Goal: Browse casually: Explore the website without a specific task or goal

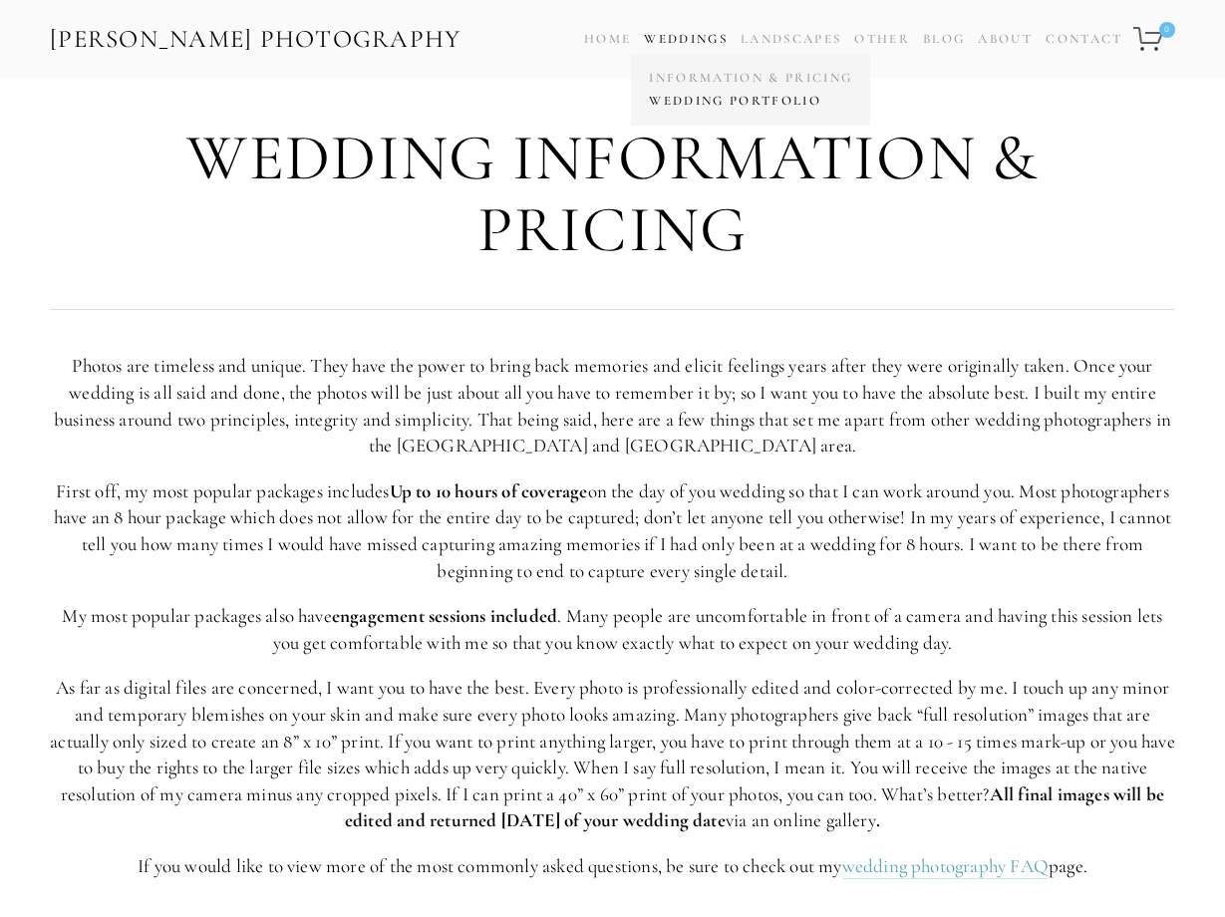
click at [701, 102] on link "Wedding Portfolio" at bounding box center [750, 101] width 213 height 23
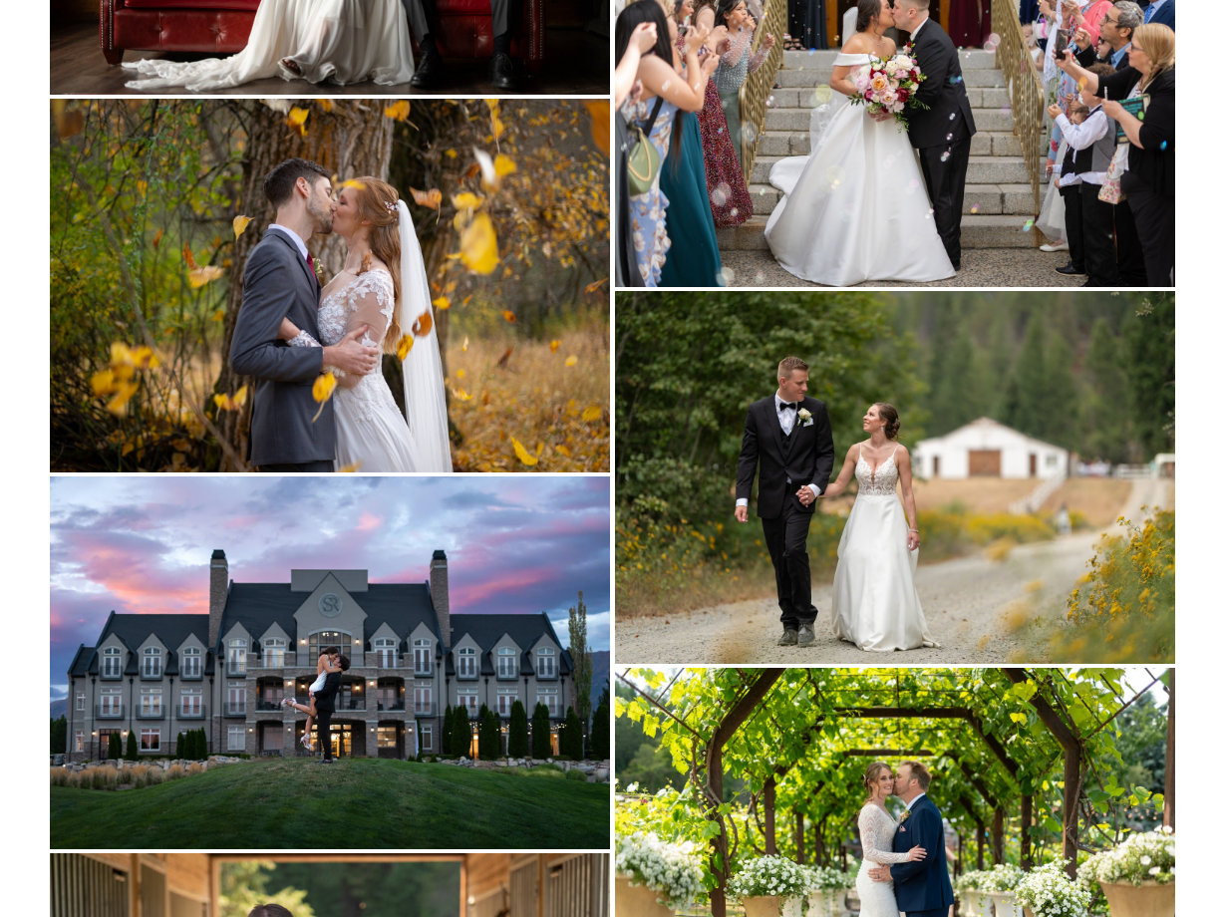
scroll to position [8118, 0]
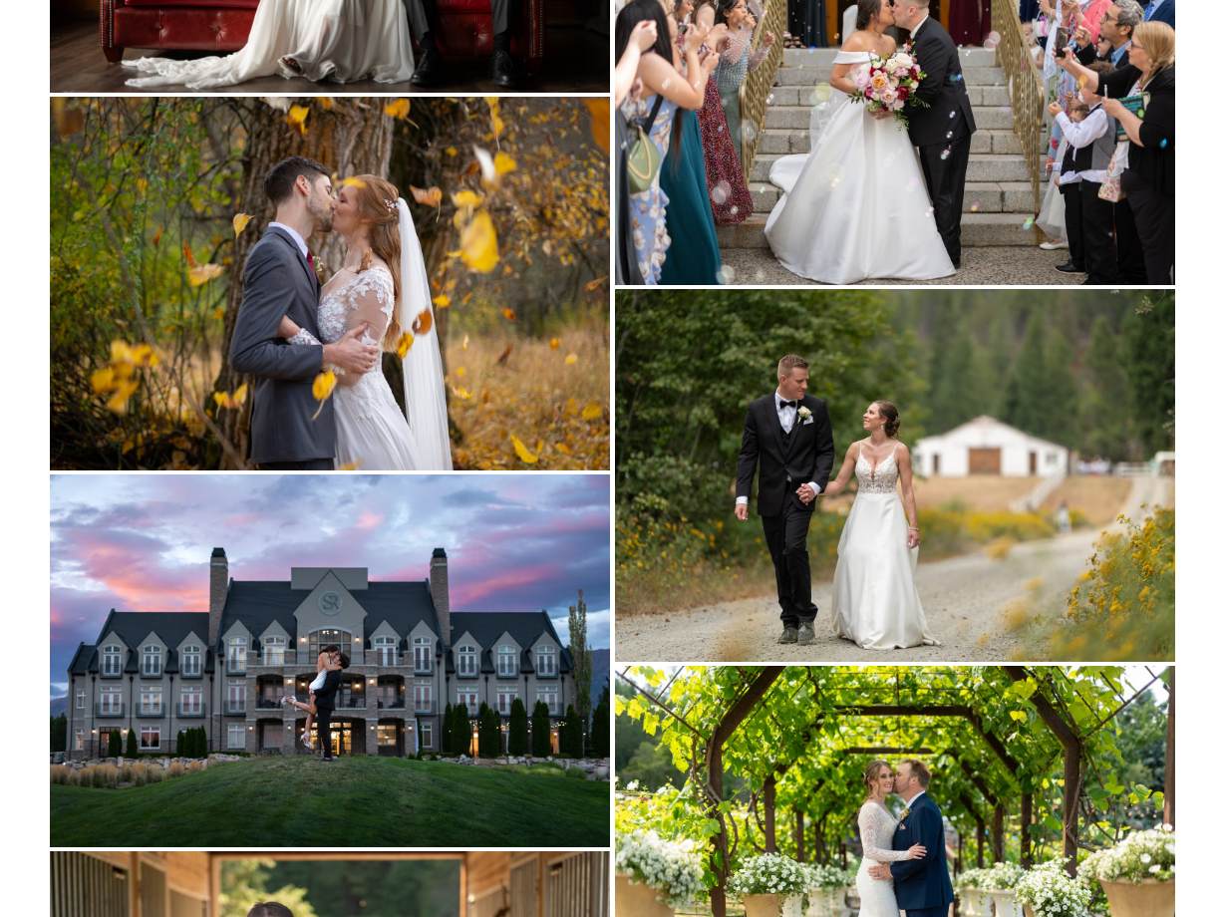
click at [386, 333] on img at bounding box center [330, 284] width 560 height 374
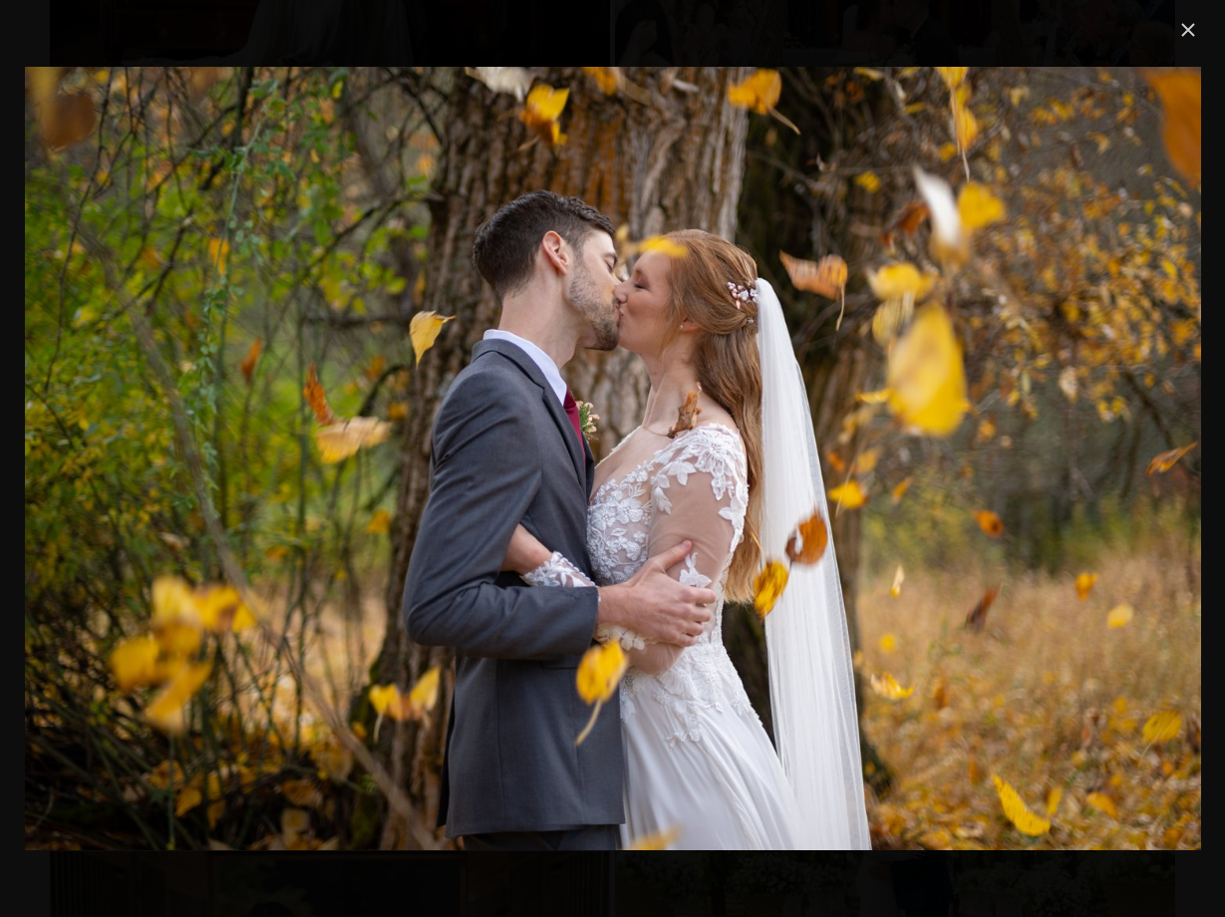
click at [386, 333] on img "Gallery" at bounding box center [613, 458] width 1176 height 783
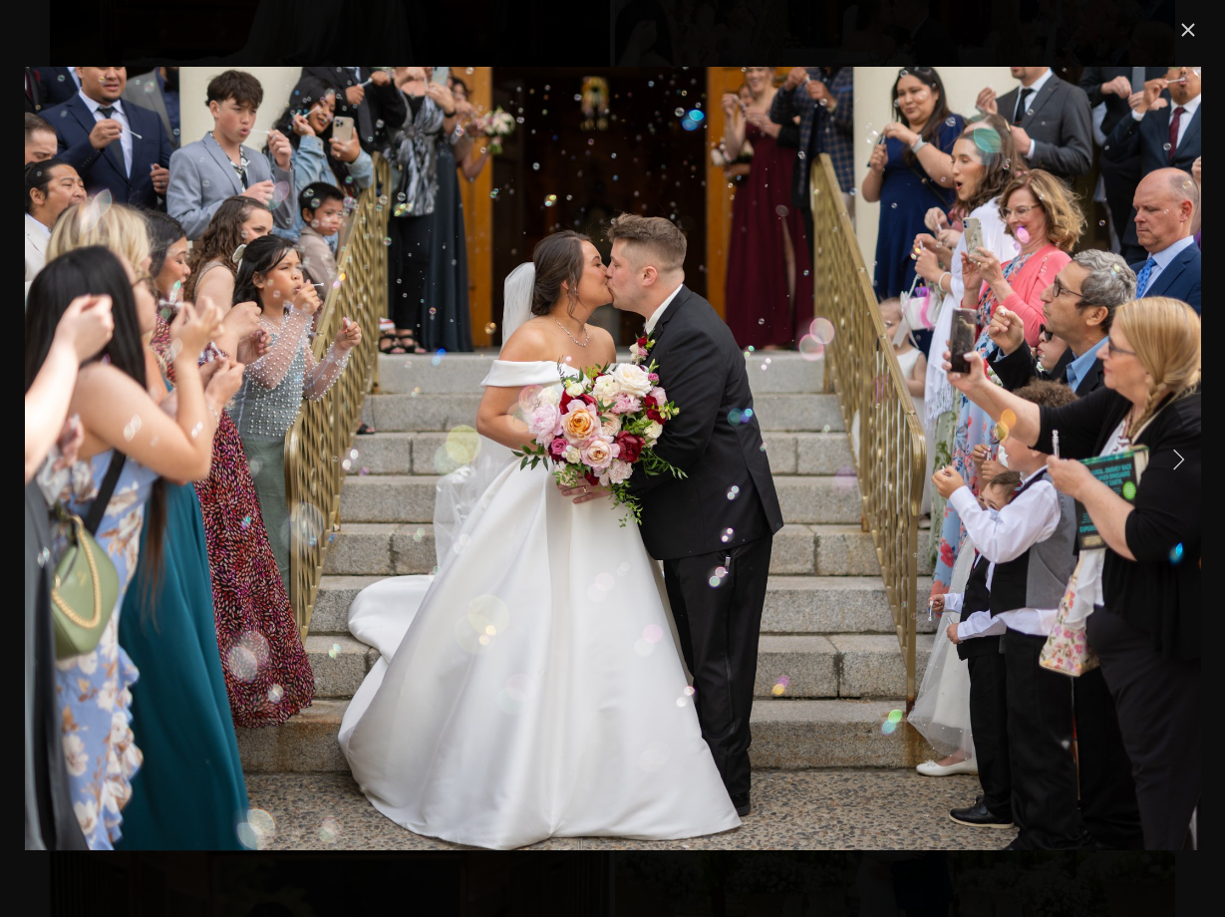
click at [1174, 458] on link "Next Item" at bounding box center [1178, 458] width 44 height 44
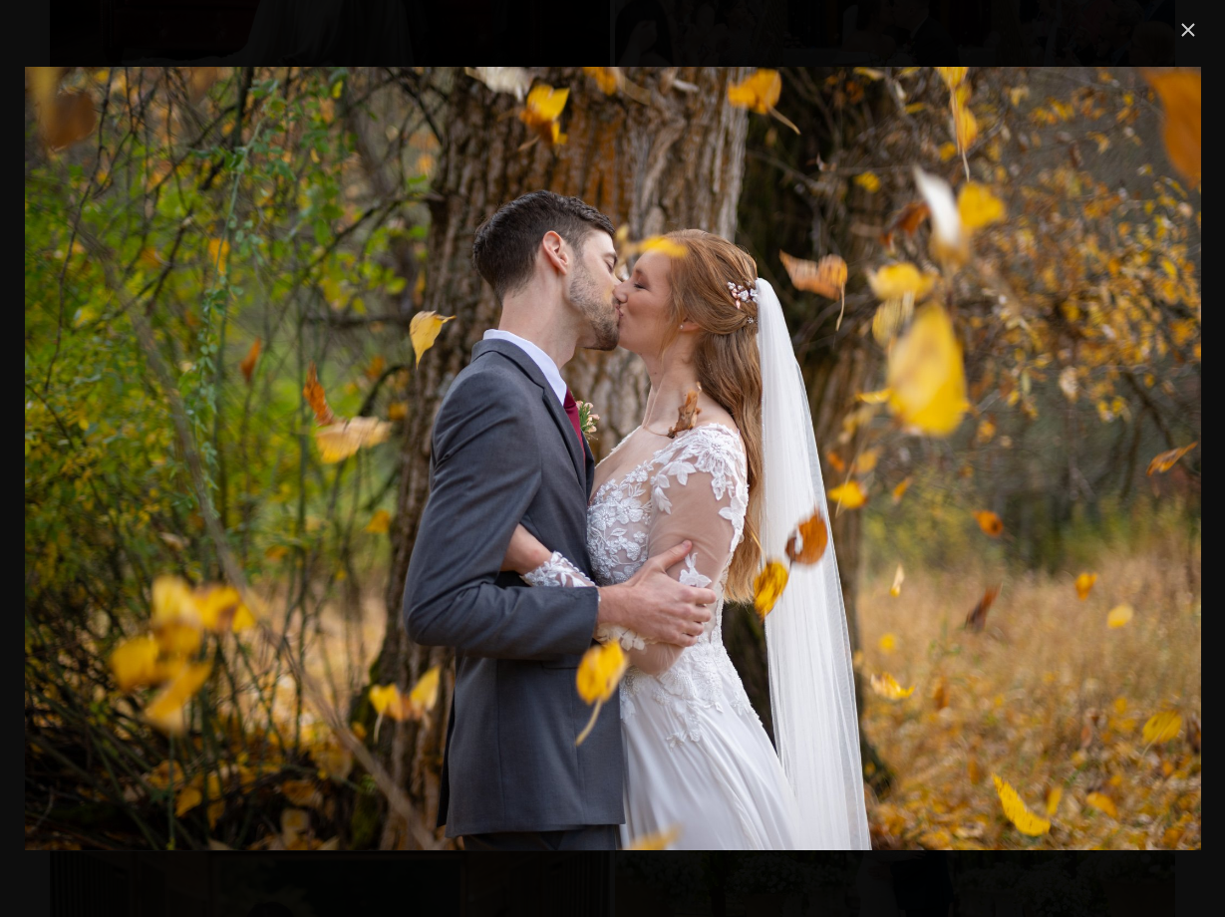
click at [1187, 33] on link "Close" at bounding box center [1188, 30] width 24 height 24
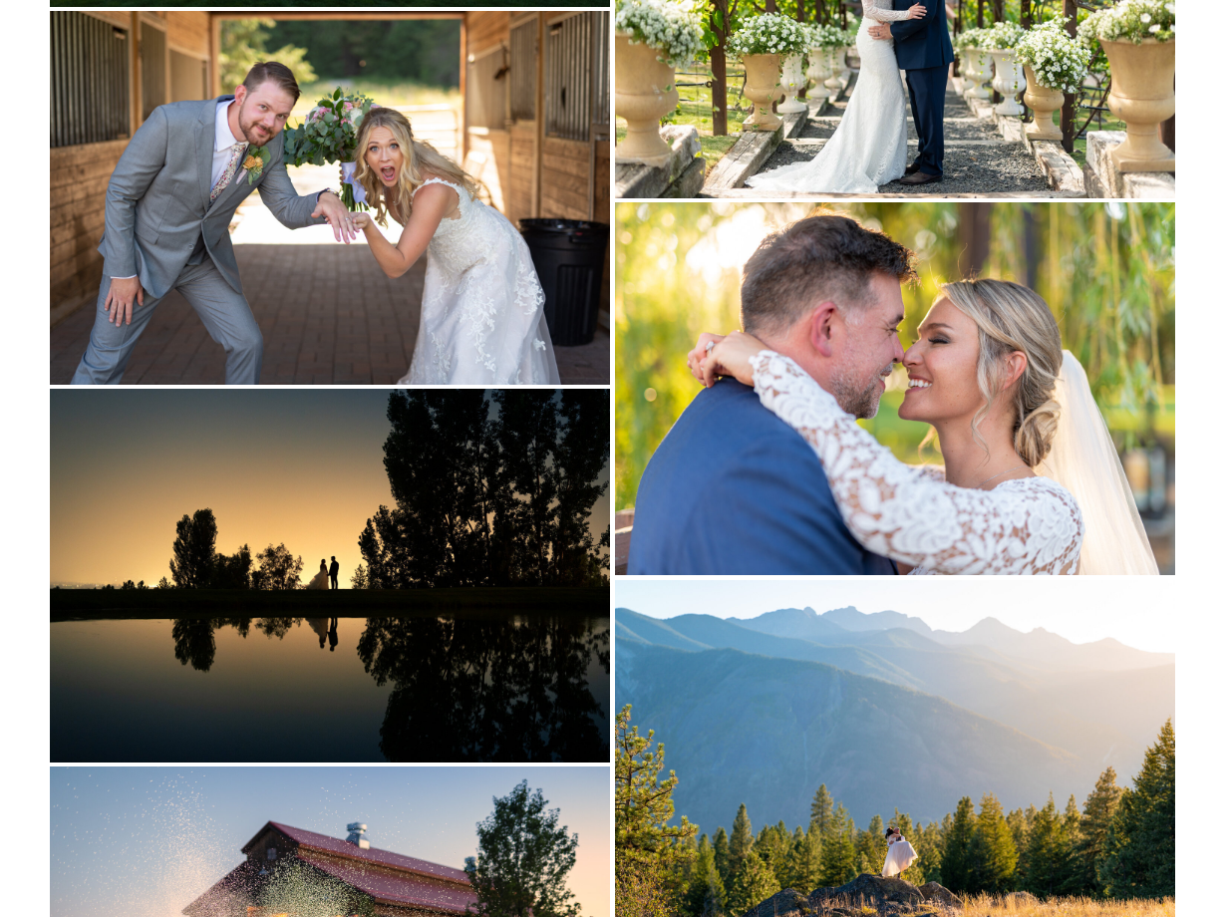
scroll to position [8867, 0]
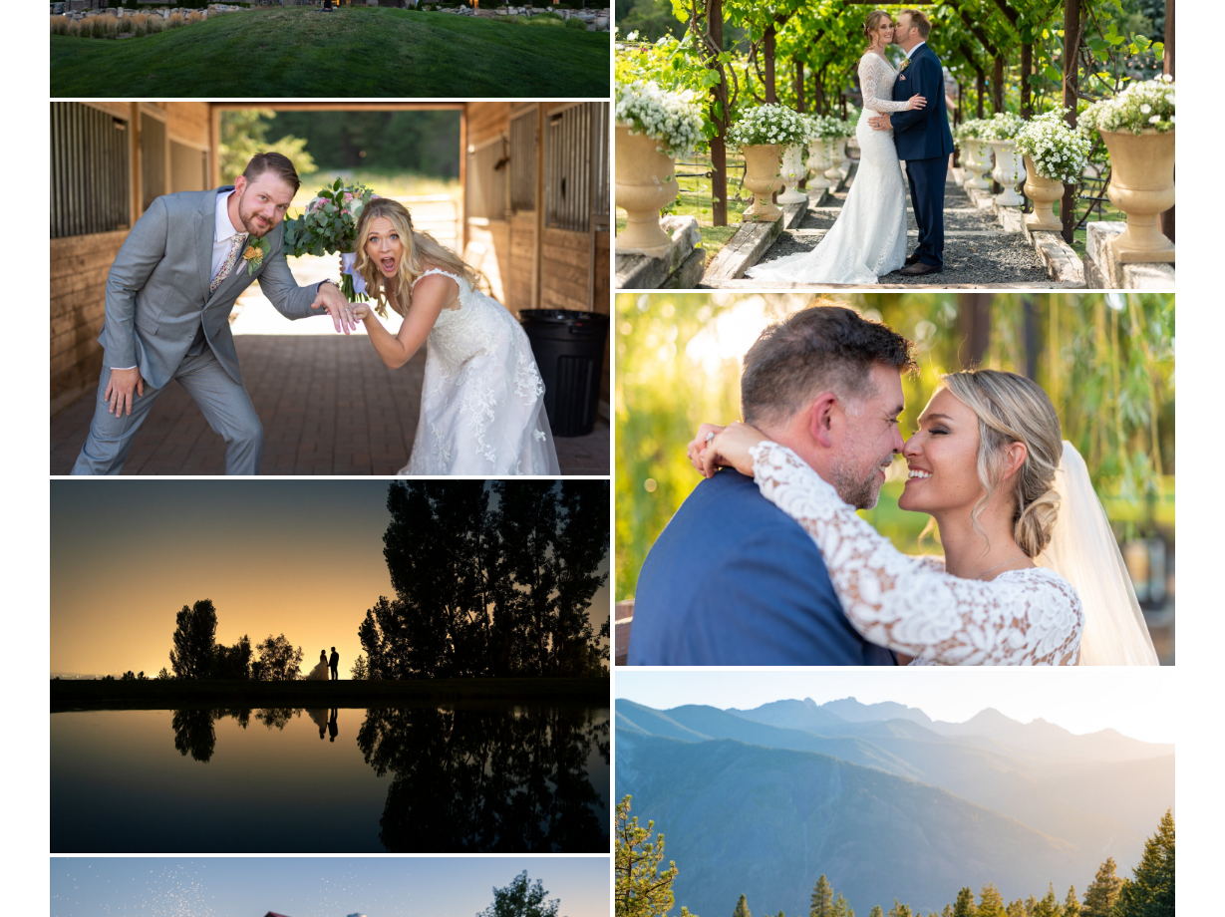
click at [945, 482] on img at bounding box center [895, 479] width 560 height 373
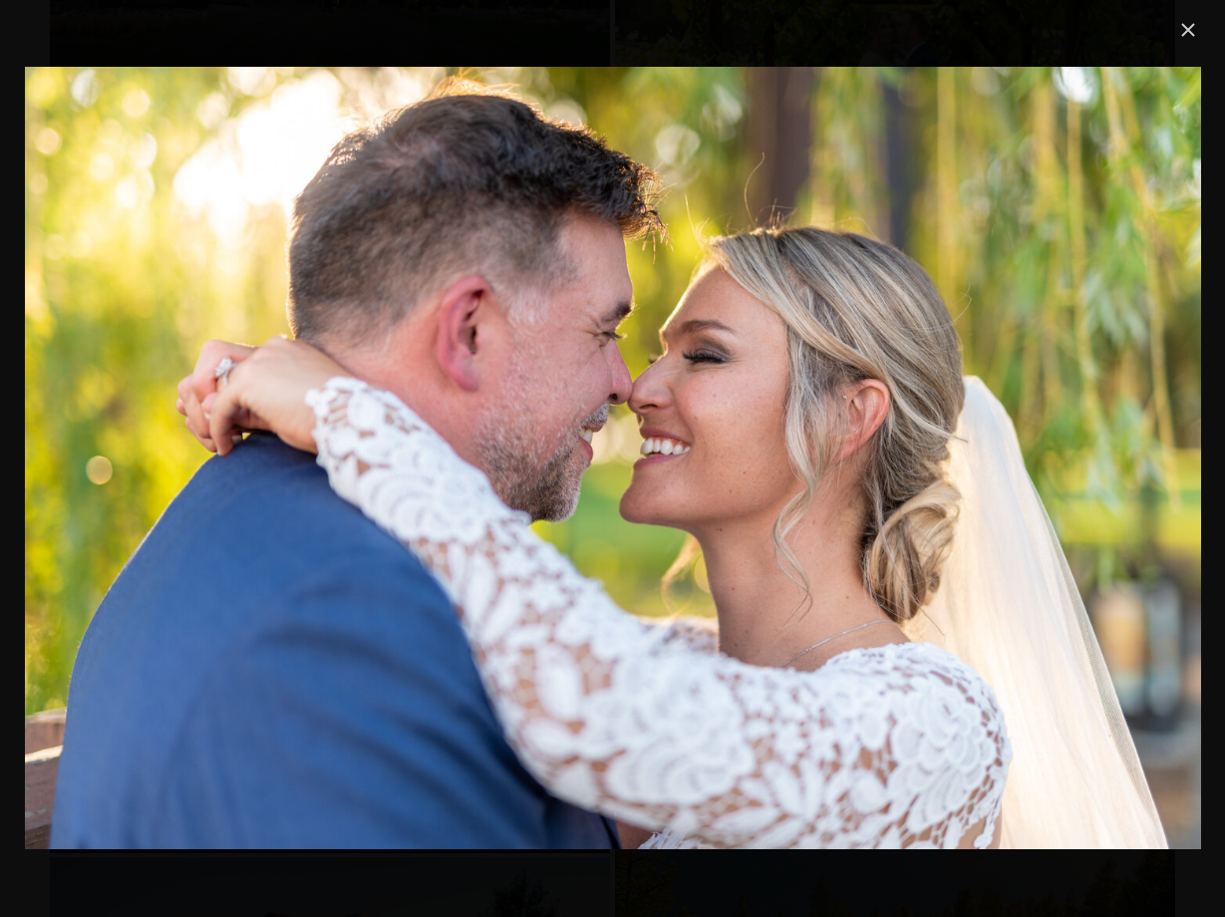
click at [945, 482] on img "Gallery" at bounding box center [613, 458] width 1176 height 782
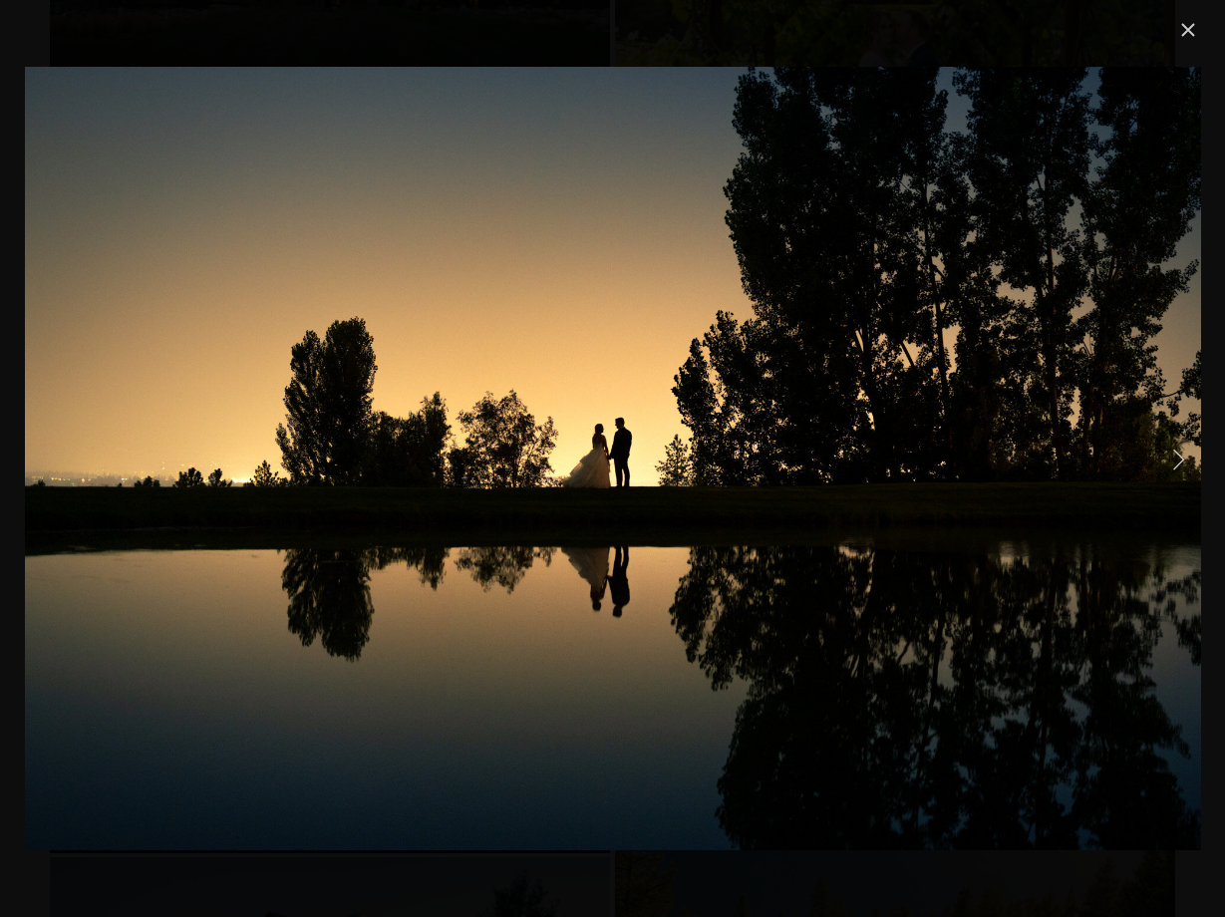
click at [1174, 463] on link "Next Item" at bounding box center [1178, 458] width 44 height 44
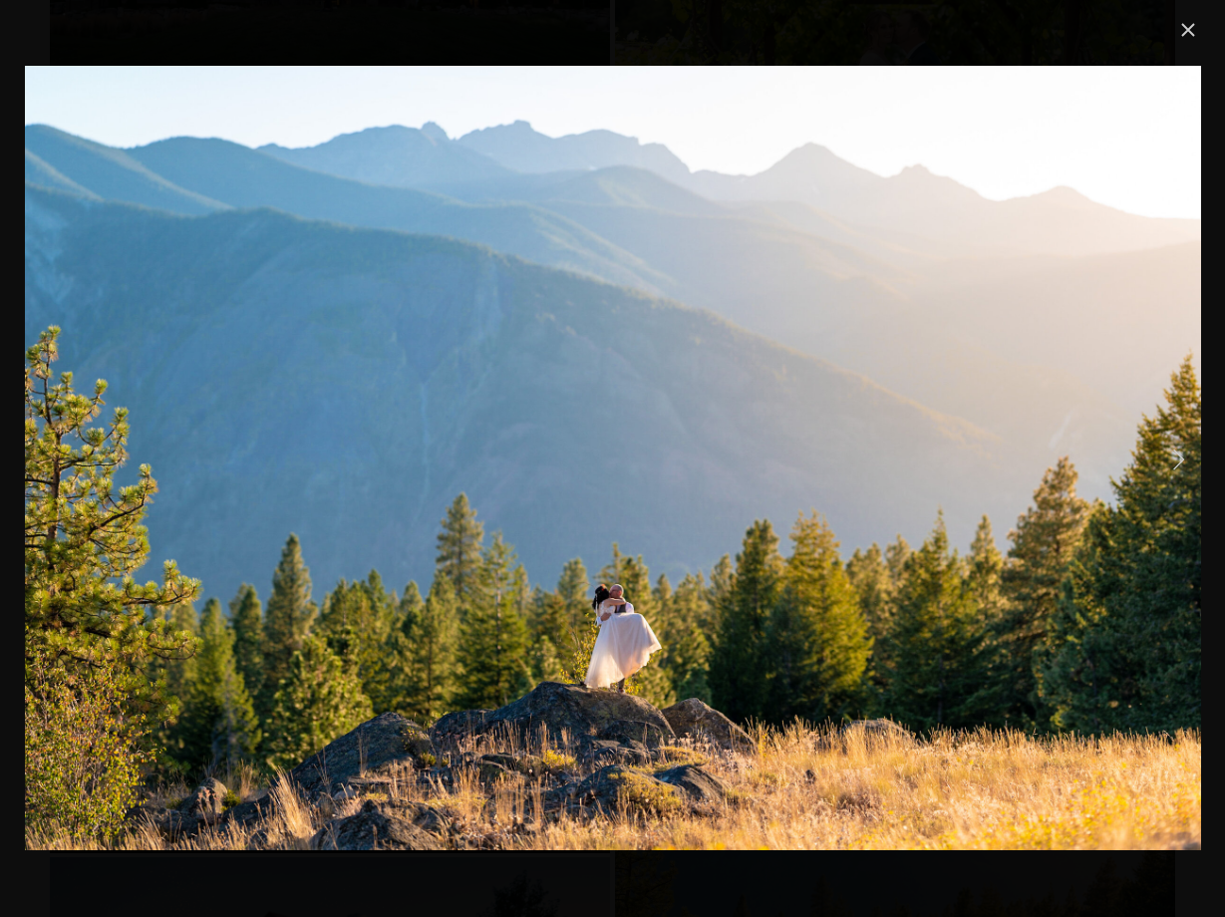
click at [1174, 463] on link "Next Item" at bounding box center [1178, 458] width 44 height 44
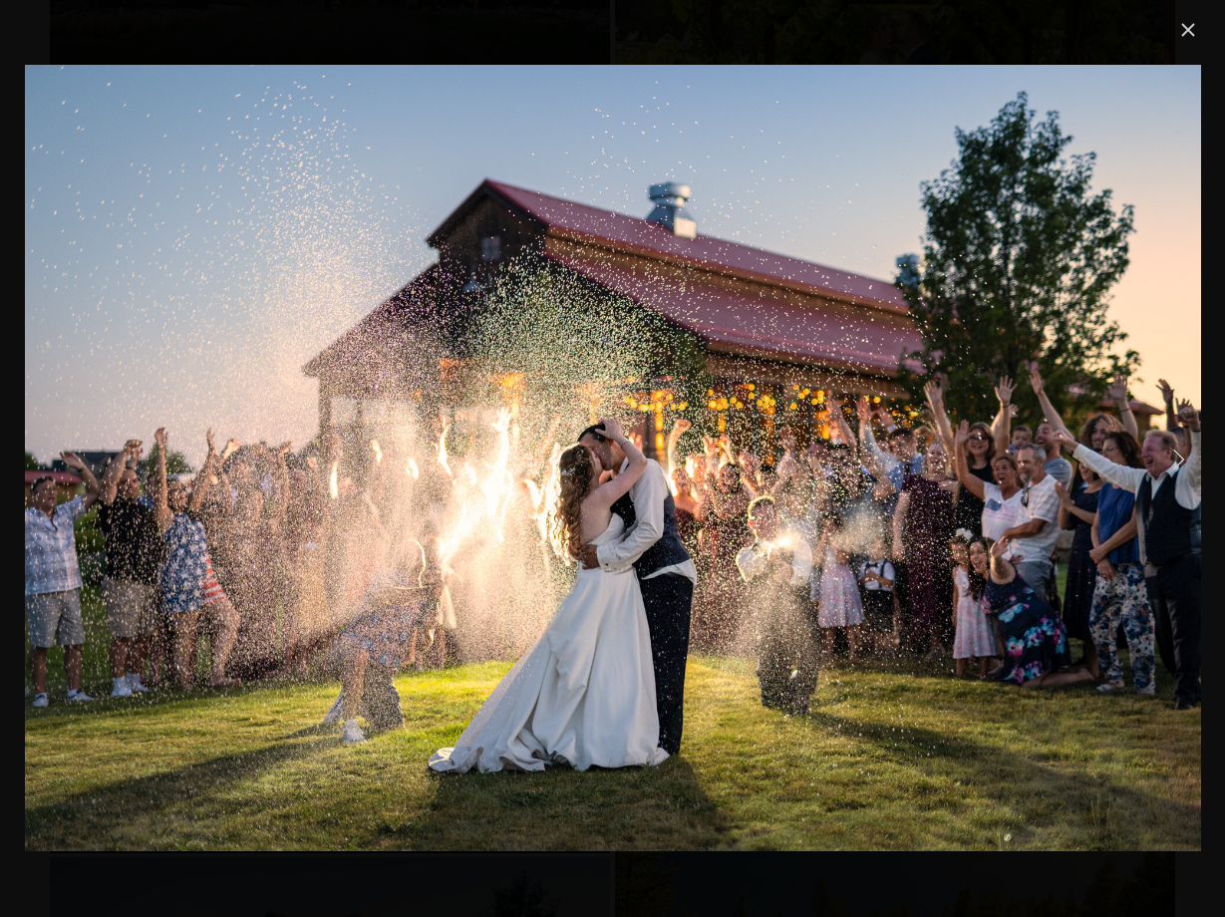
click at [1174, 463] on link "Next Item" at bounding box center [1178, 458] width 44 height 44
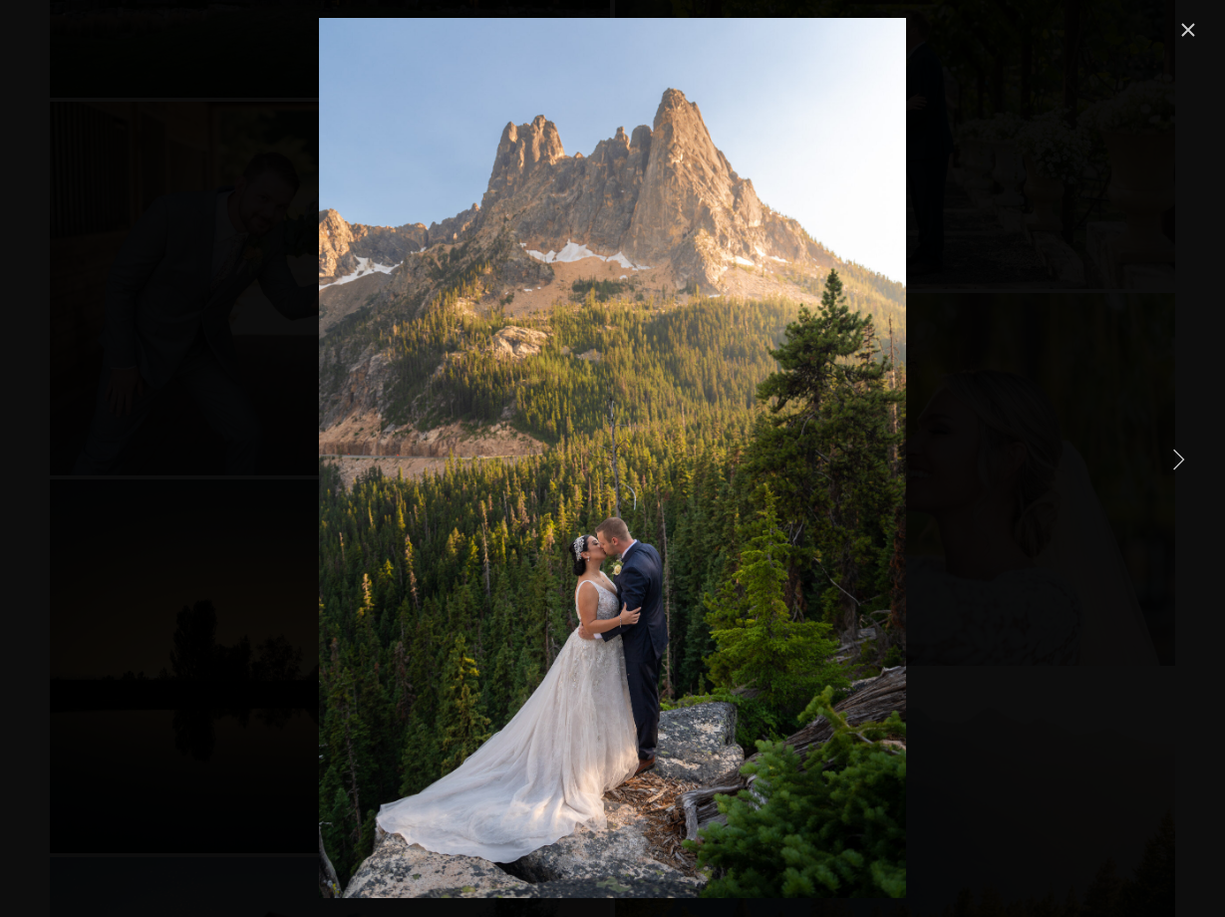
click at [1174, 463] on link "Next Item" at bounding box center [1178, 458] width 44 height 44
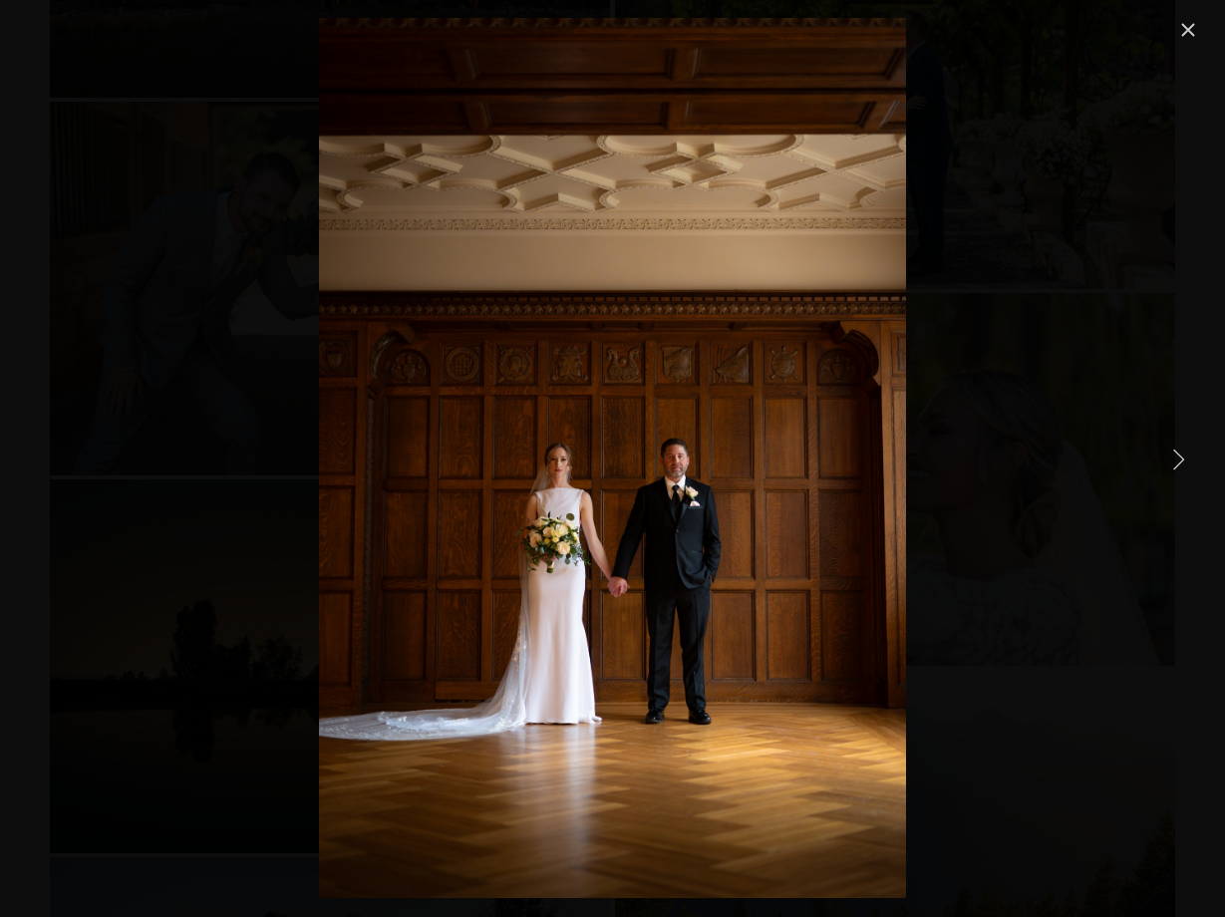
click at [1174, 463] on link "Next Item" at bounding box center [1178, 458] width 44 height 44
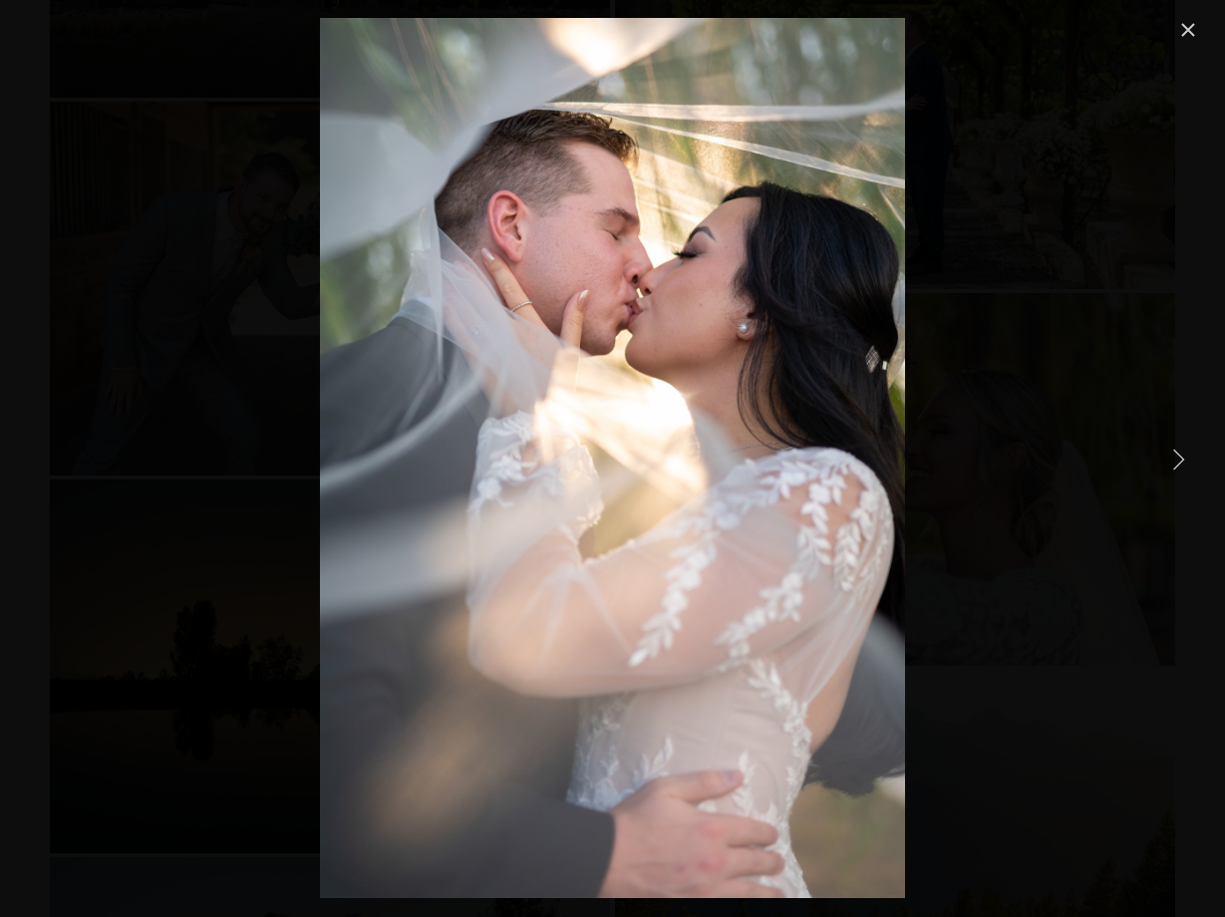
click at [1174, 463] on link "Next Item" at bounding box center [1178, 458] width 44 height 44
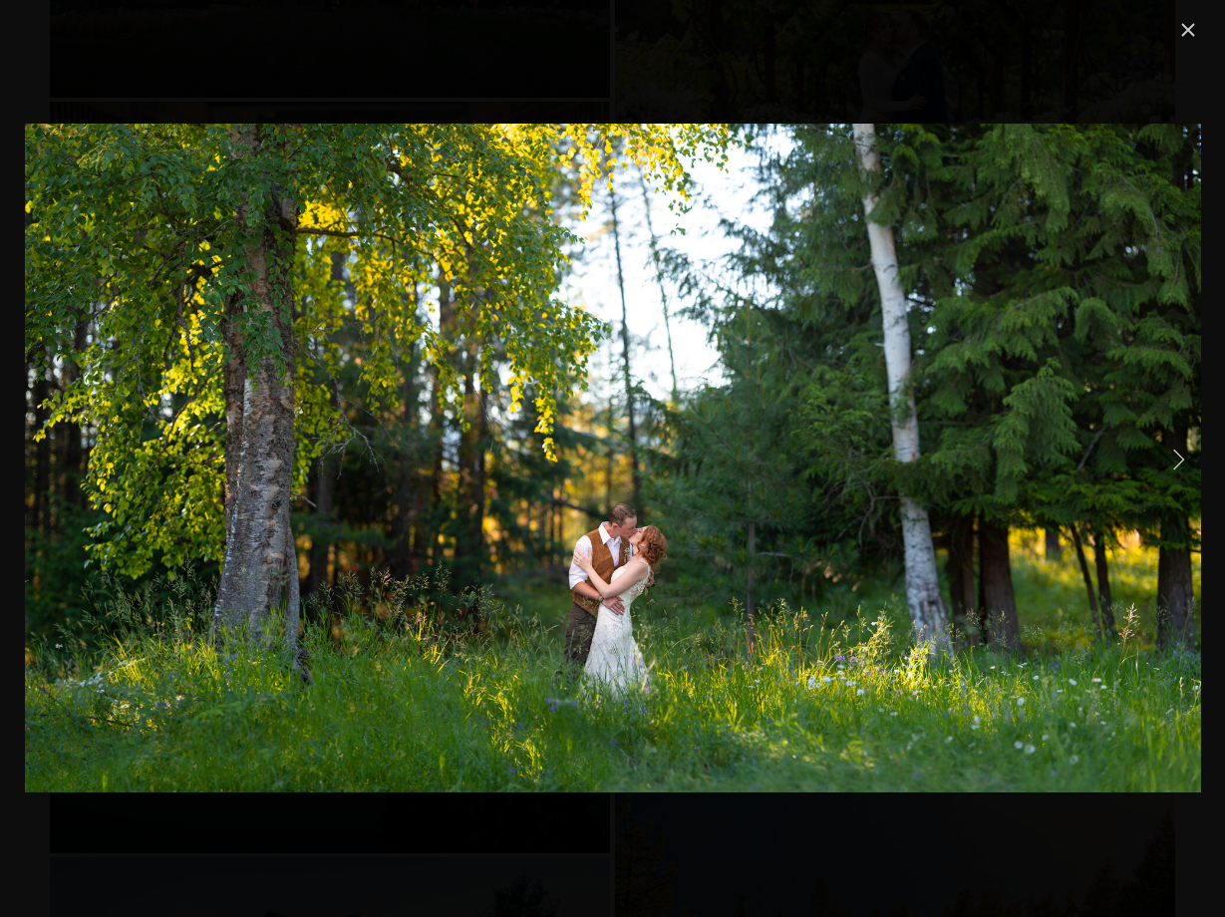
click at [1174, 463] on link "Next Item" at bounding box center [1178, 458] width 44 height 44
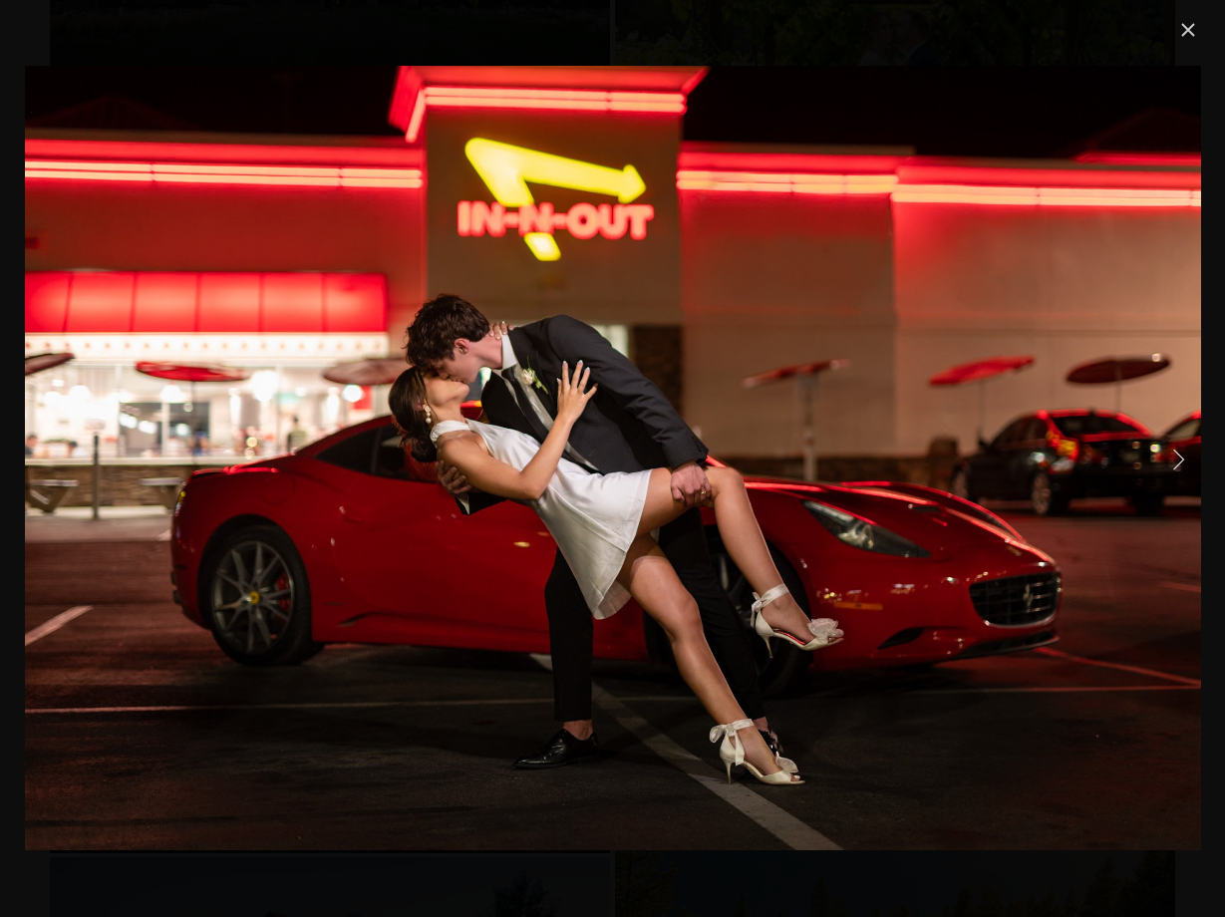
click at [1174, 463] on link "Next Item" at bounding box center [1178, 458] width 44 height 44
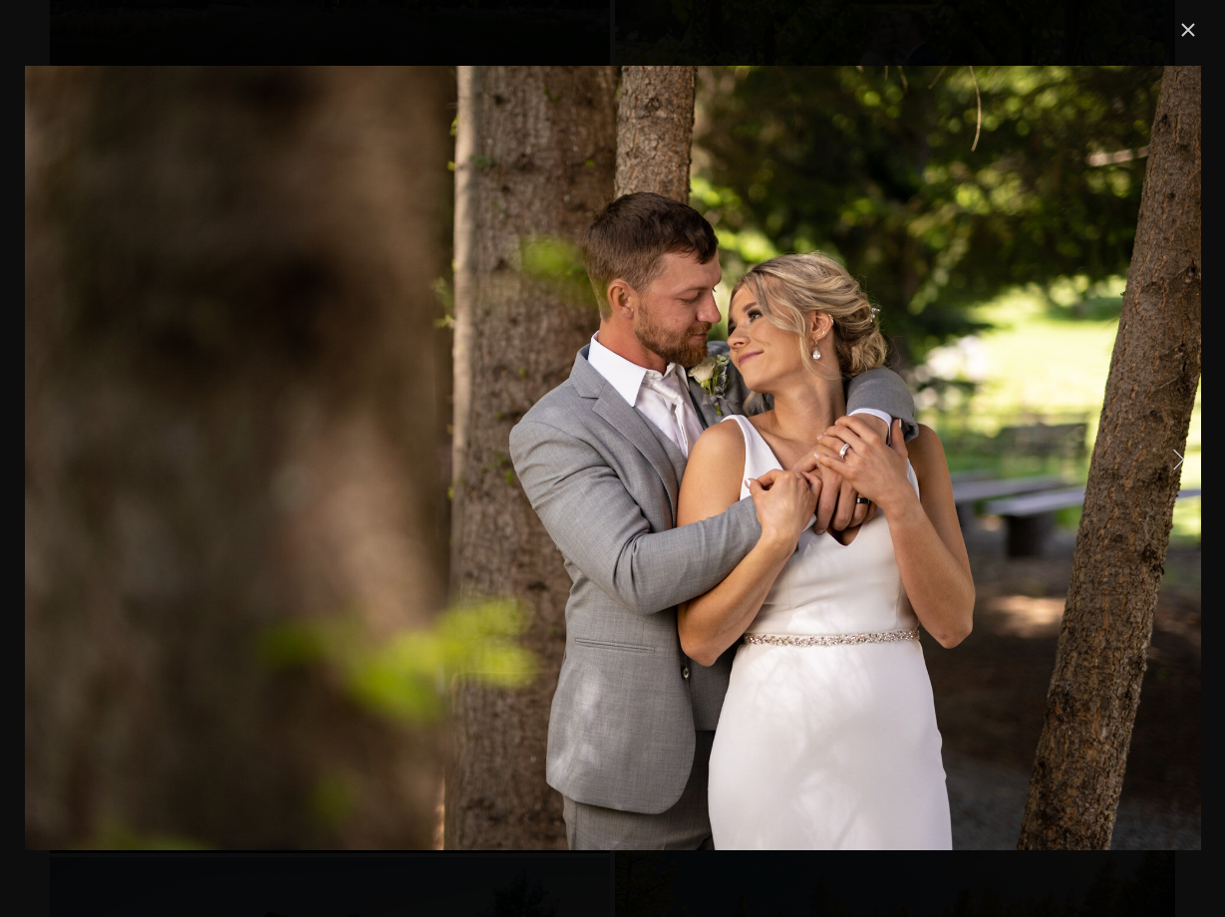
click at [1174, 463] on link "Next Item" at bounding box center [1178, 458] width 44 height 44
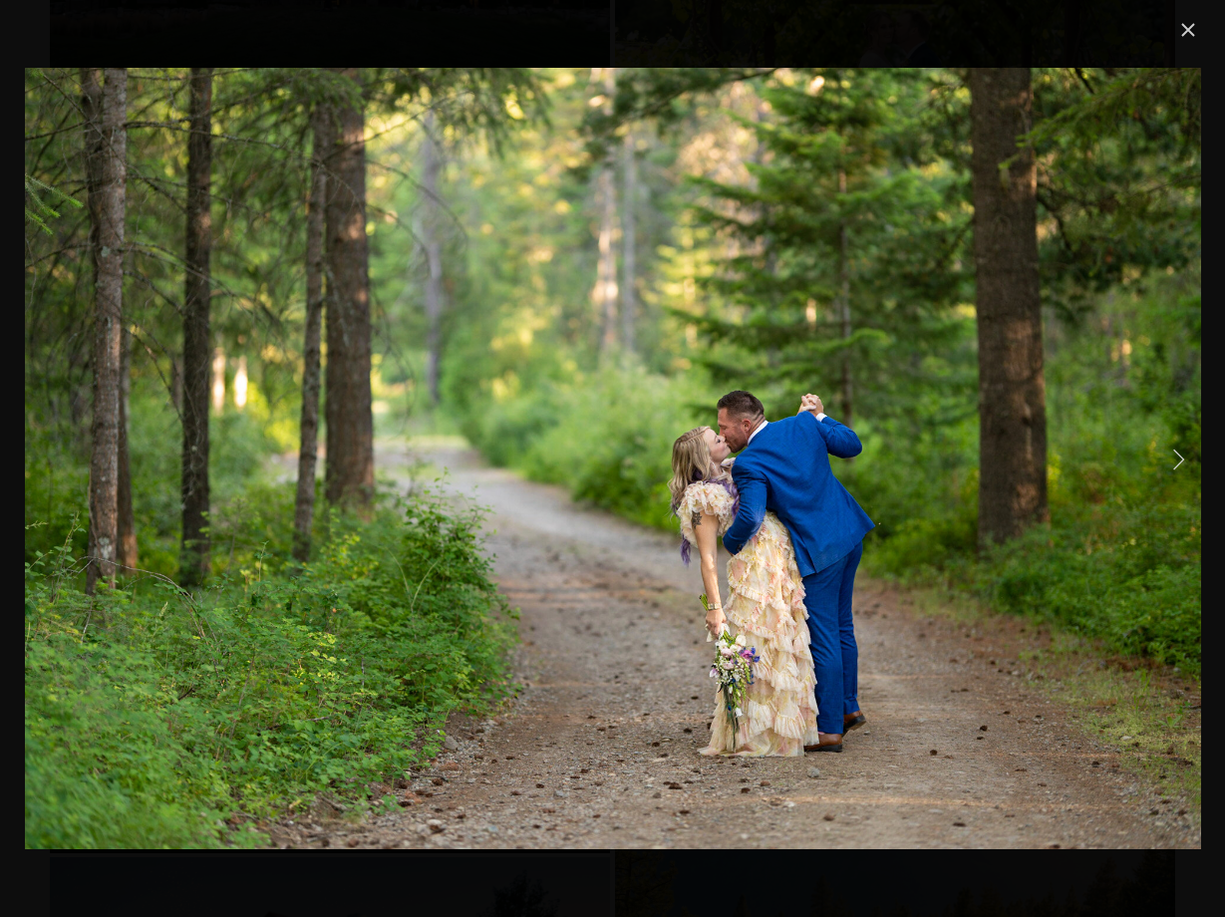
click at [1174, 463] on link "Next Item" at bounding box center [1178, 458] width 44 height 44
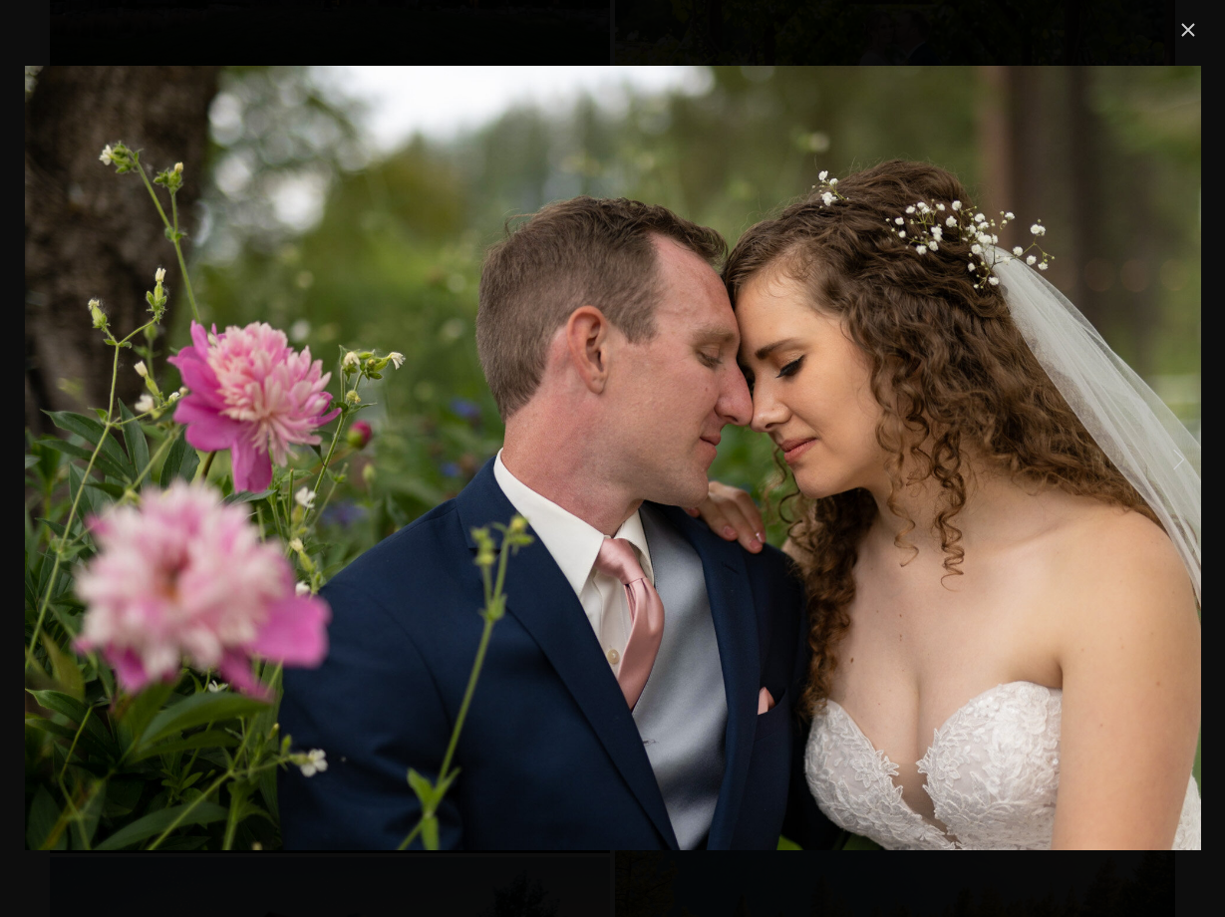
click at [1174, 463] on link "Next Item" at bounding box center [1178, 458] width 44 height 44
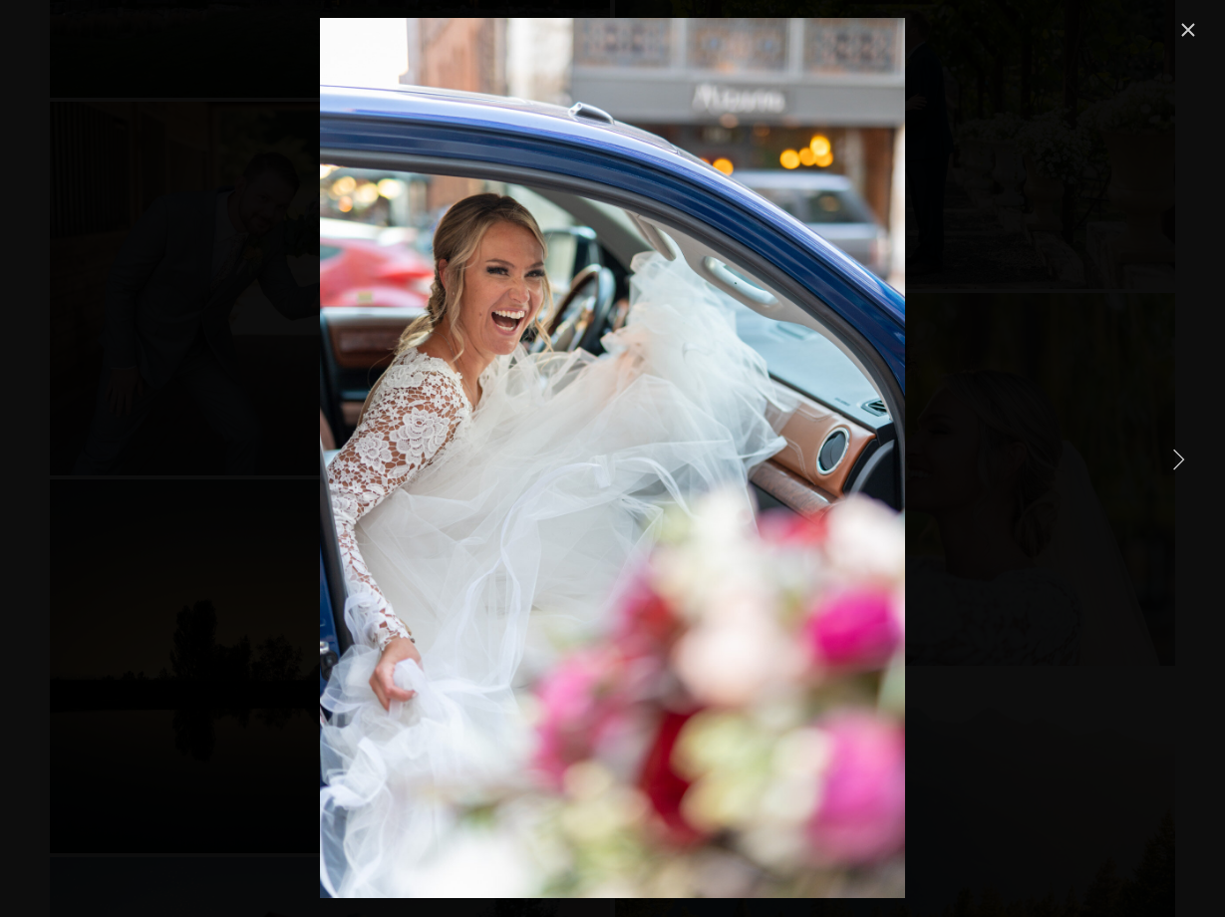
click at [1177, 459] on link "Next Item" at bounding box center [1178, 458] width 44 height 44
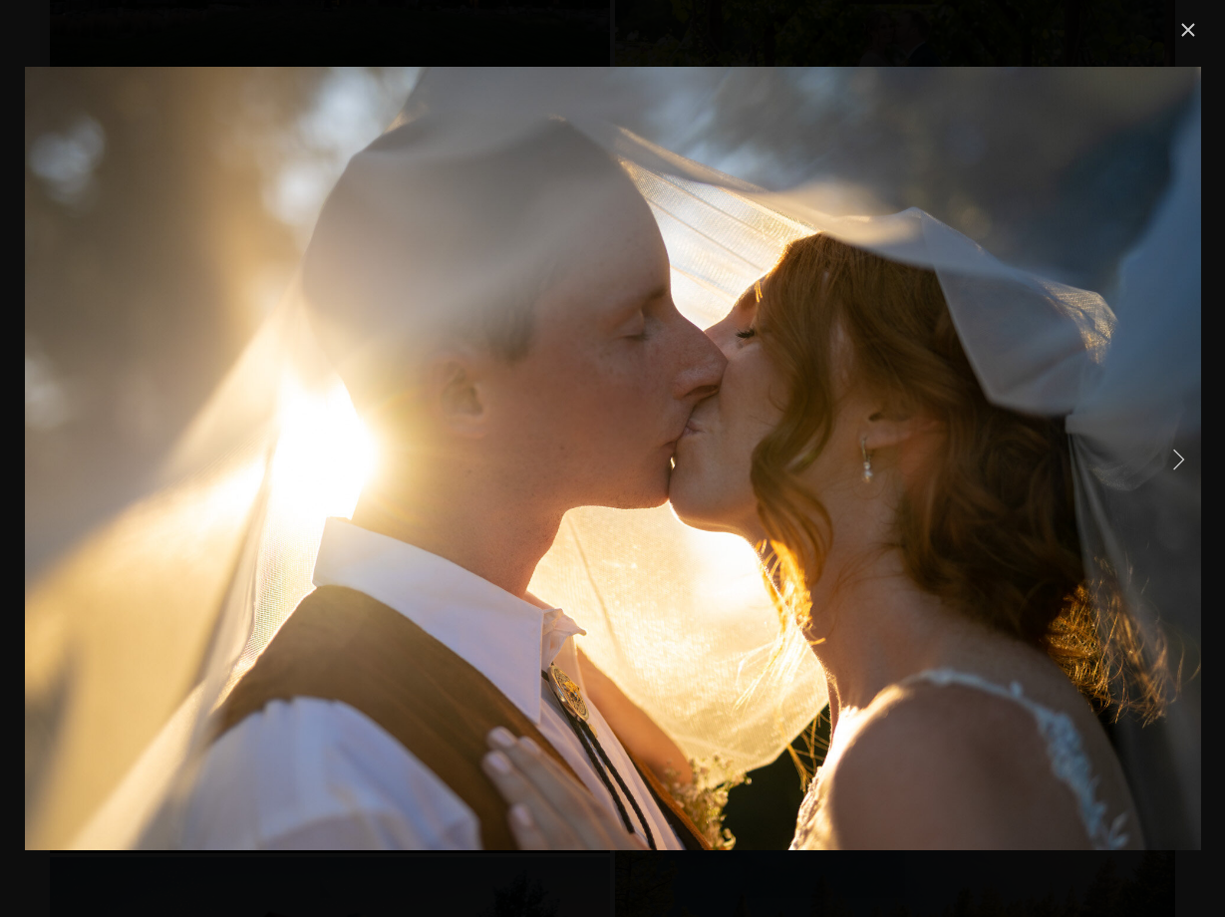
click at [1177, 459] on link "Next Item" at bounding box center [1178, 458] width 44 height 44
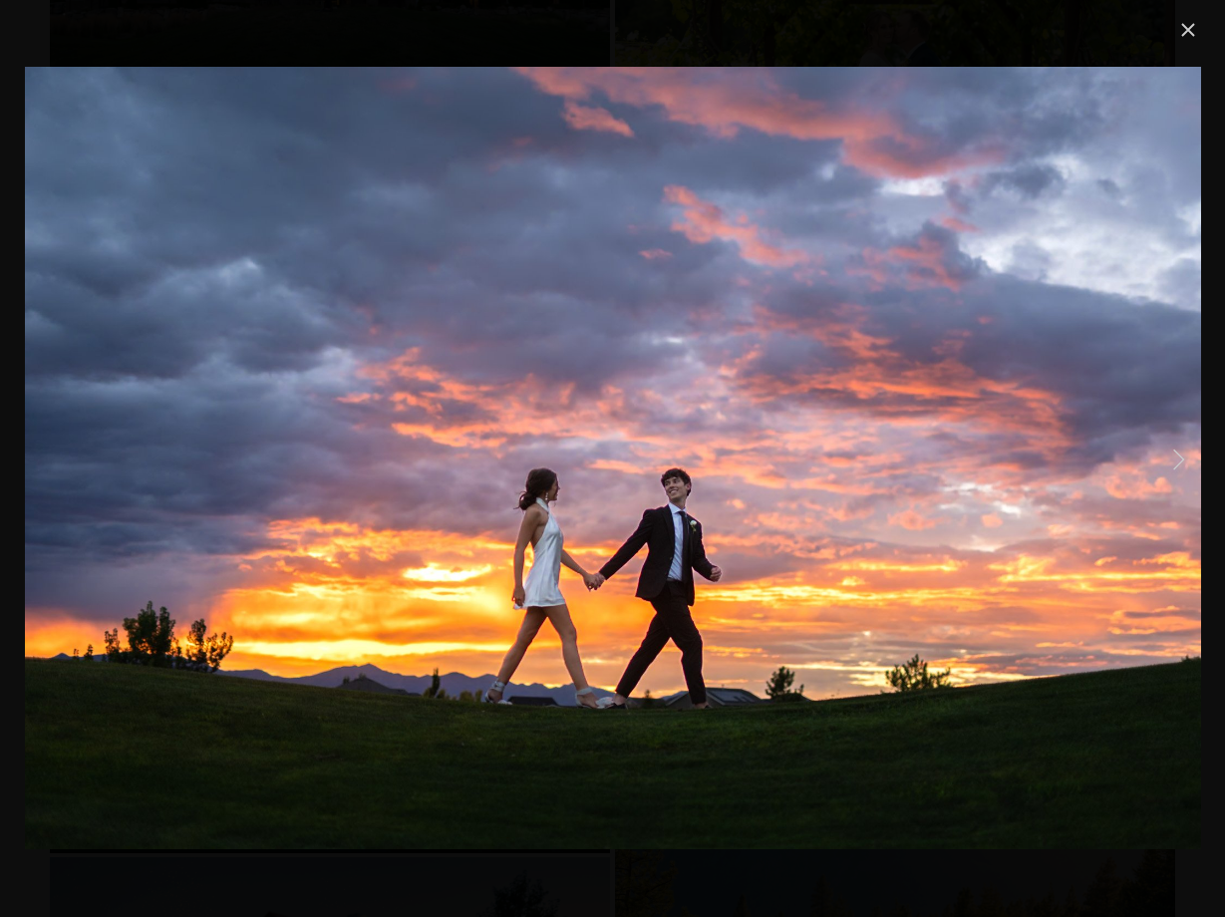
click at [1177, 459] on link "Next Item" at bounding box center [1178, 458] width 44 height 44
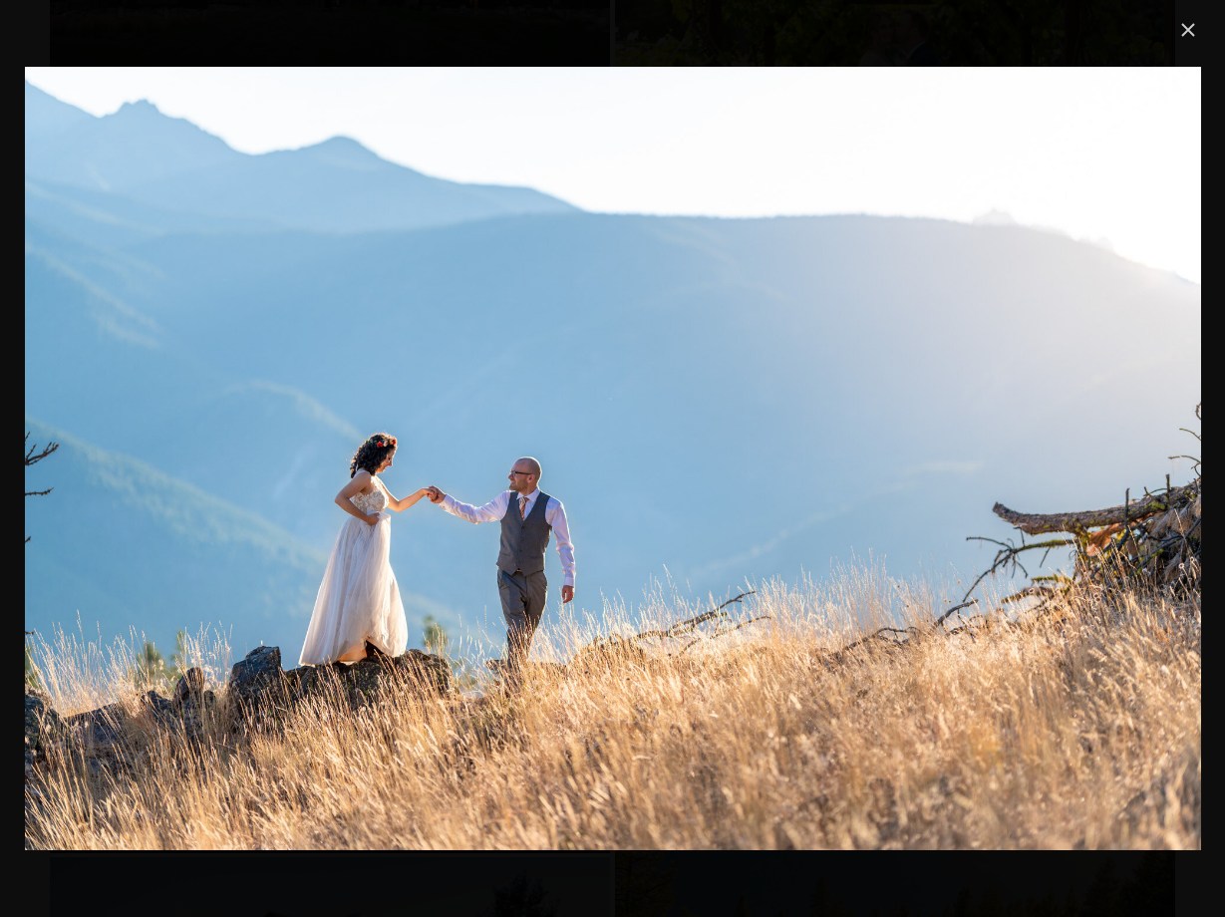
click at [1177, 459] on link "Next Item" at bounding box center [1178, 458] width 44 height 44
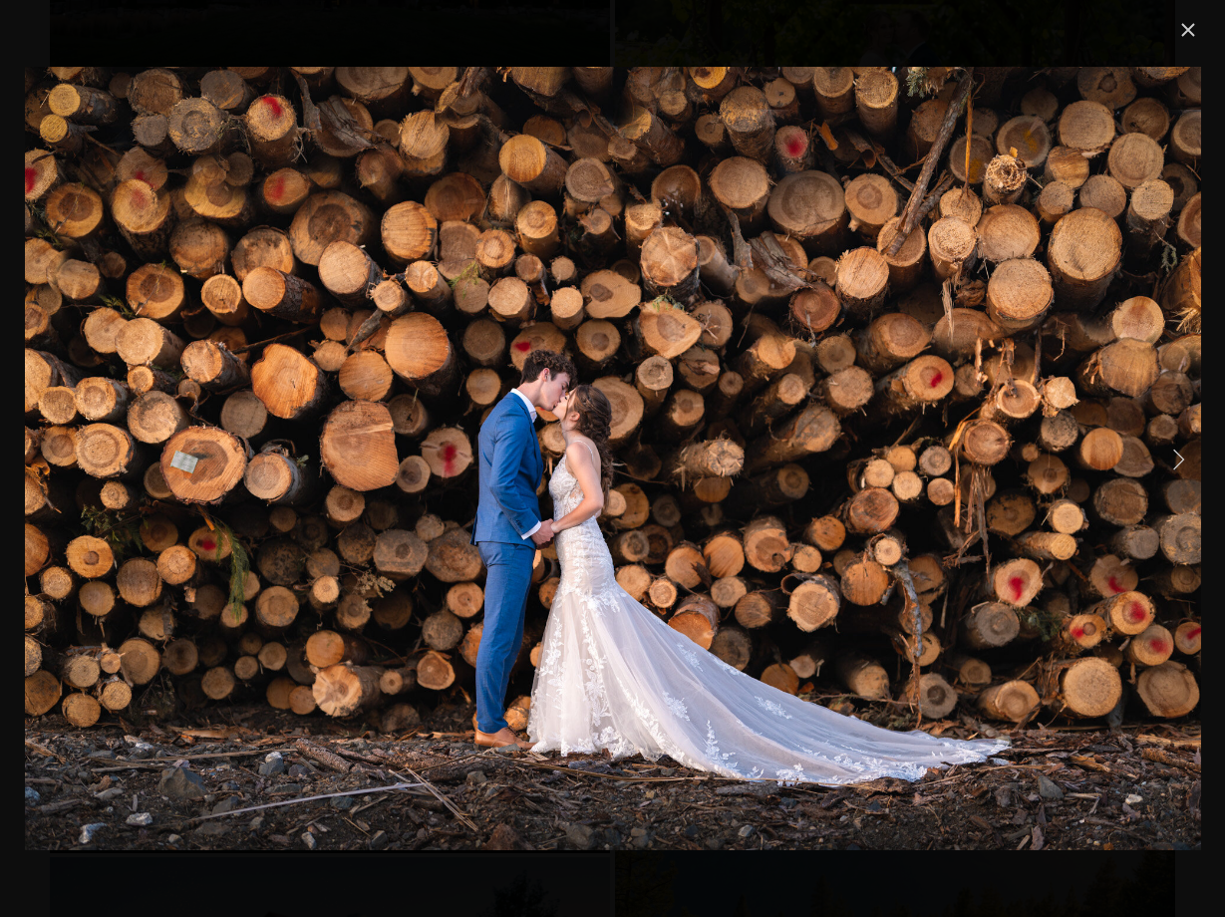
click at [1177, 459] on link "Next Item" at bounding box center [1178, 458] width 44 height 44
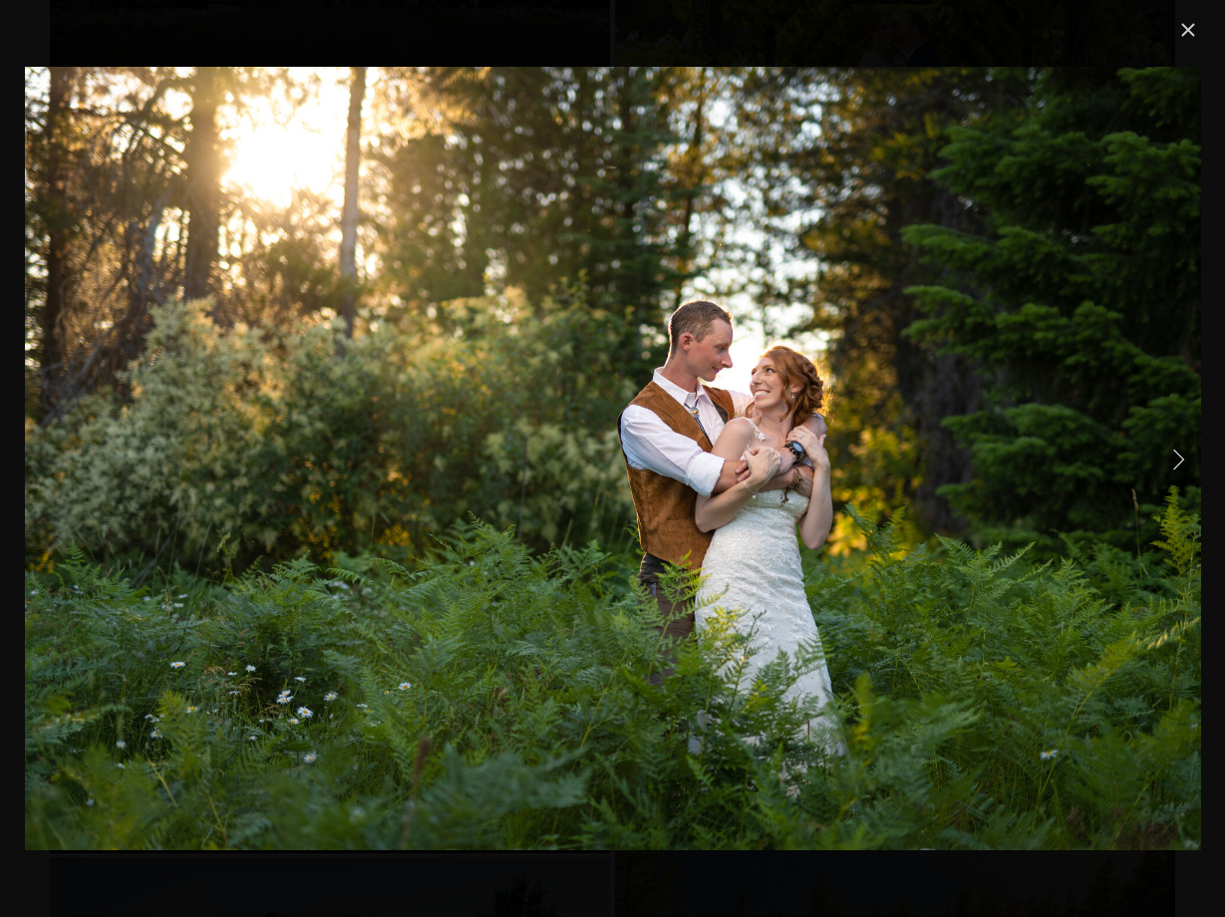
click at [1177, 459] on link "Next Item" at bounding box center [1178, 458] width 44 height 44
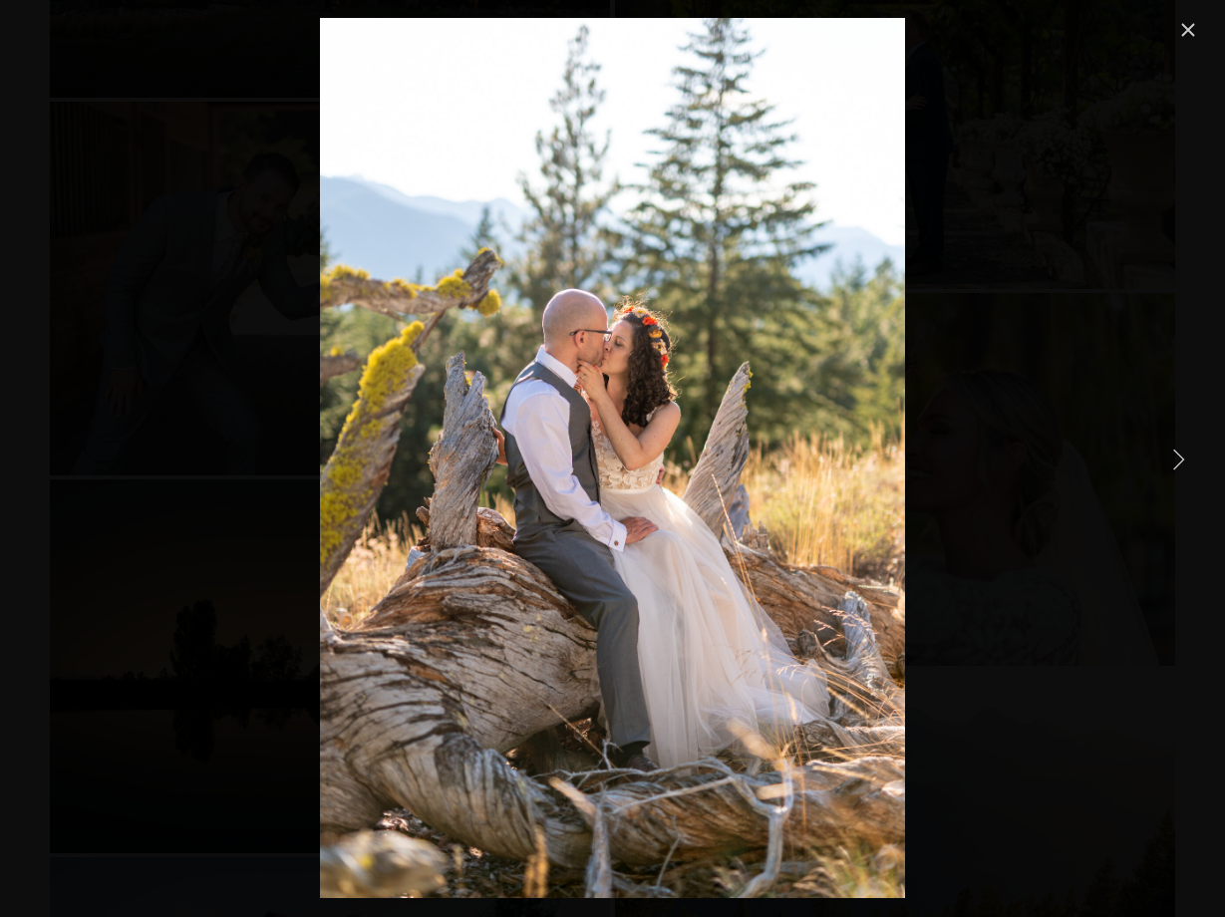
click at [1177, 459] on link "Next Item" at bounding box center [1178, 458] width 44 height 44
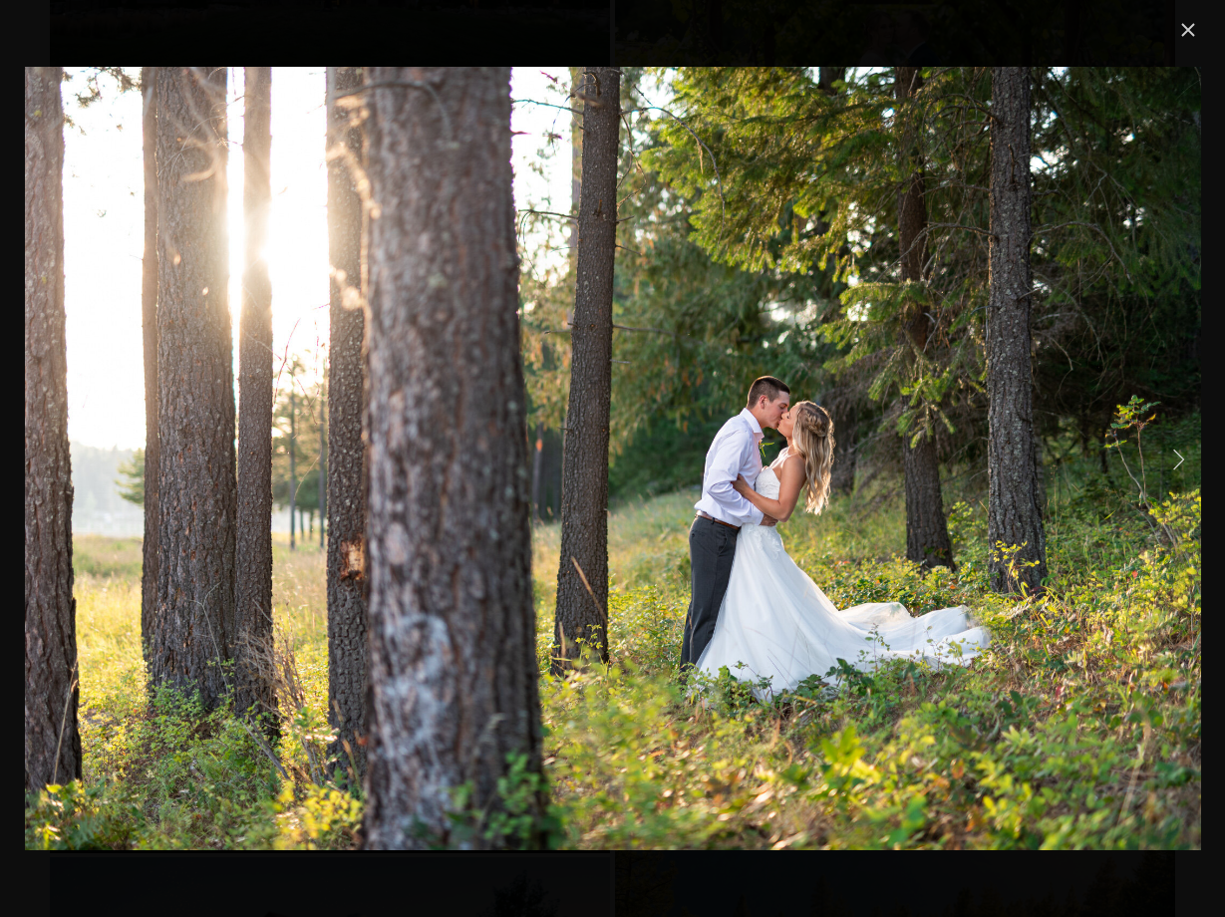
click at [1177, 459] on link "Next Item" at bounding box center [1178, 458] width 44 height 44
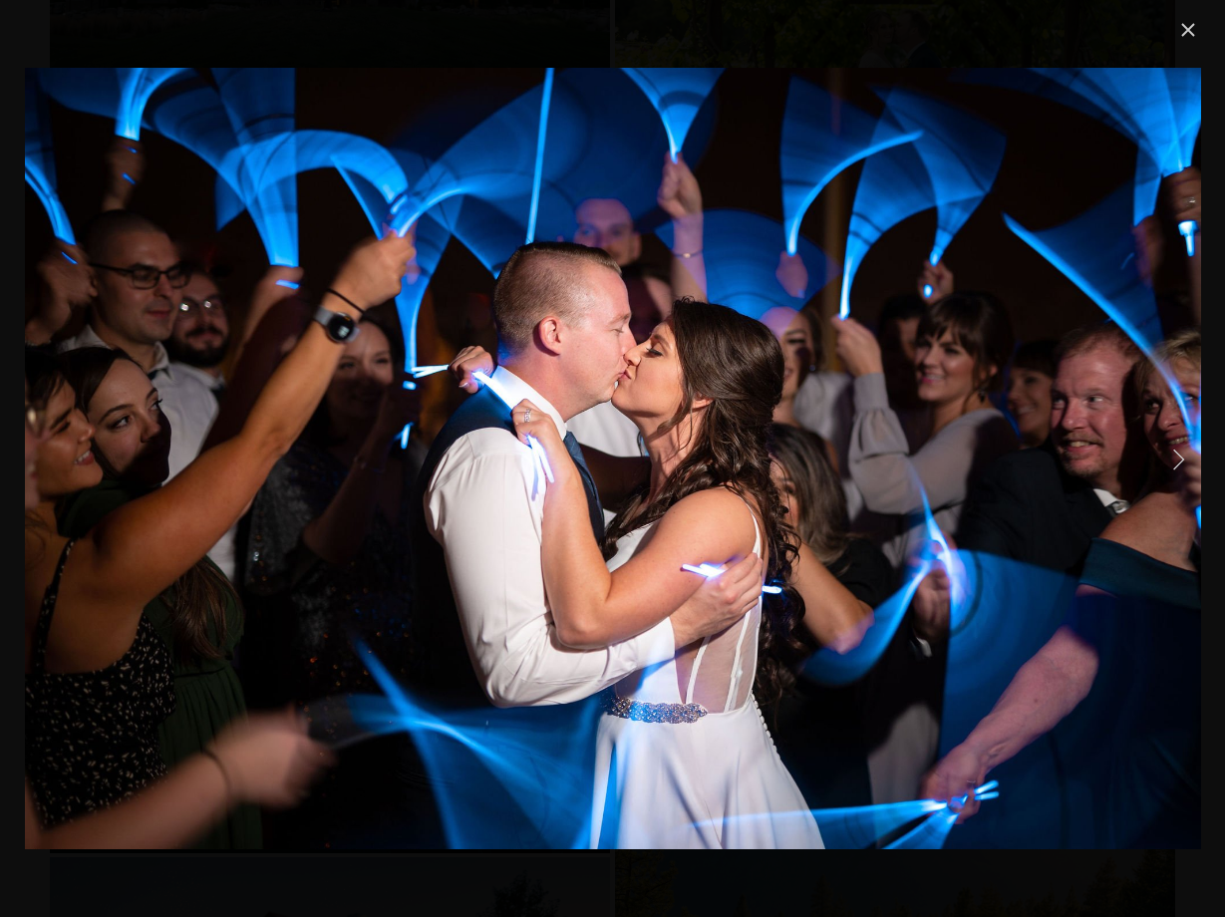
click at [1177, 459] on link "Next Item" at bounding box center [1178, 458] width 44 height 44
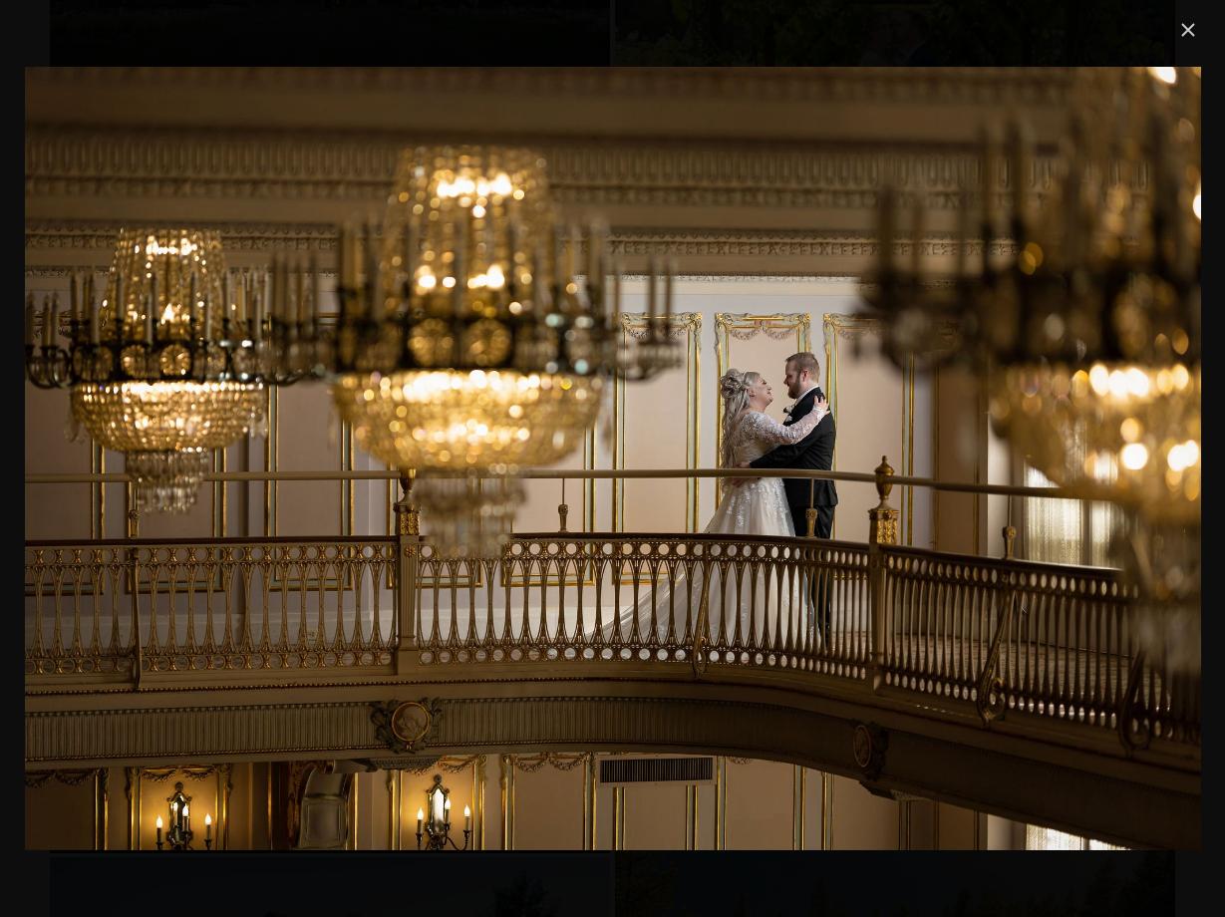
click at [1183, 33] on link "Close" at bounding box center [1188, 30] width 24 height 24
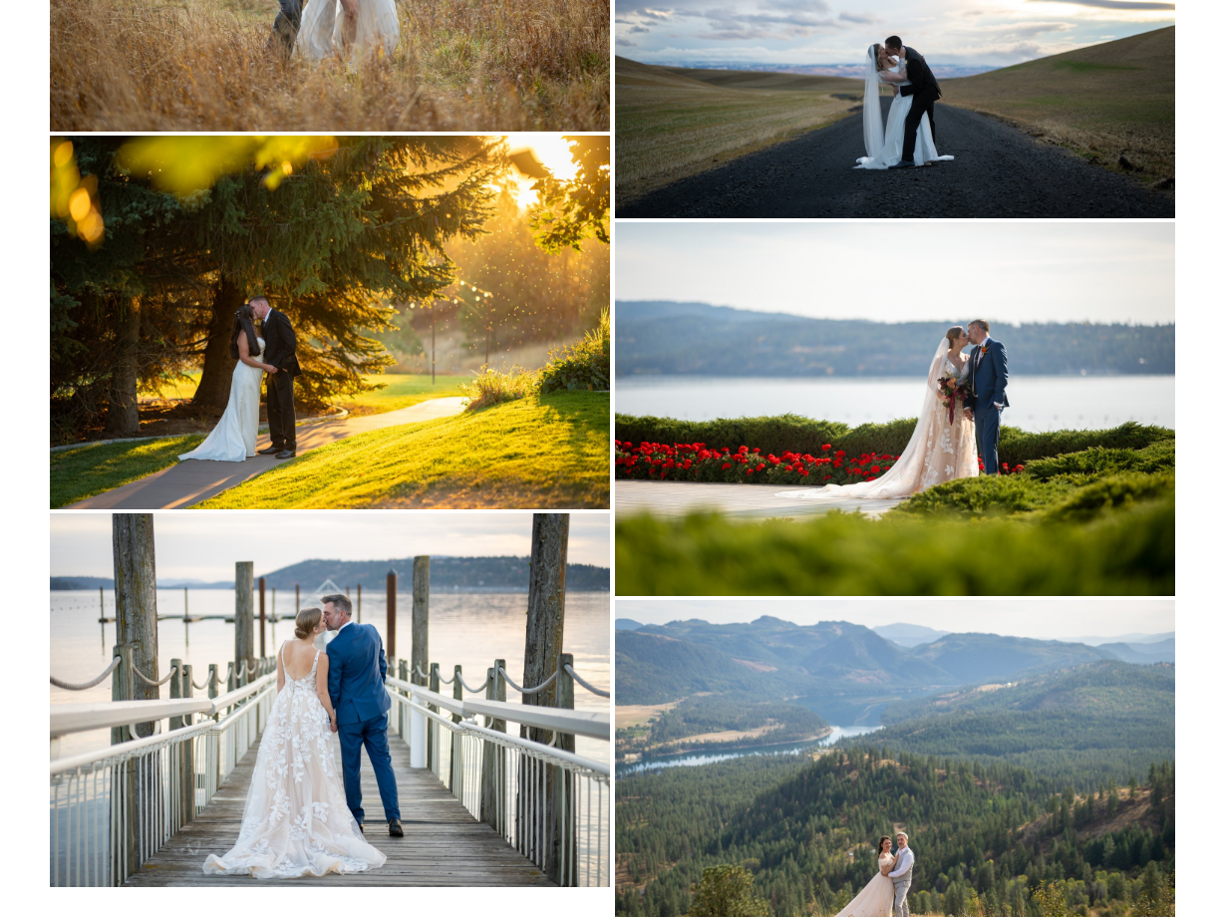
scroll to position [54802, 0]
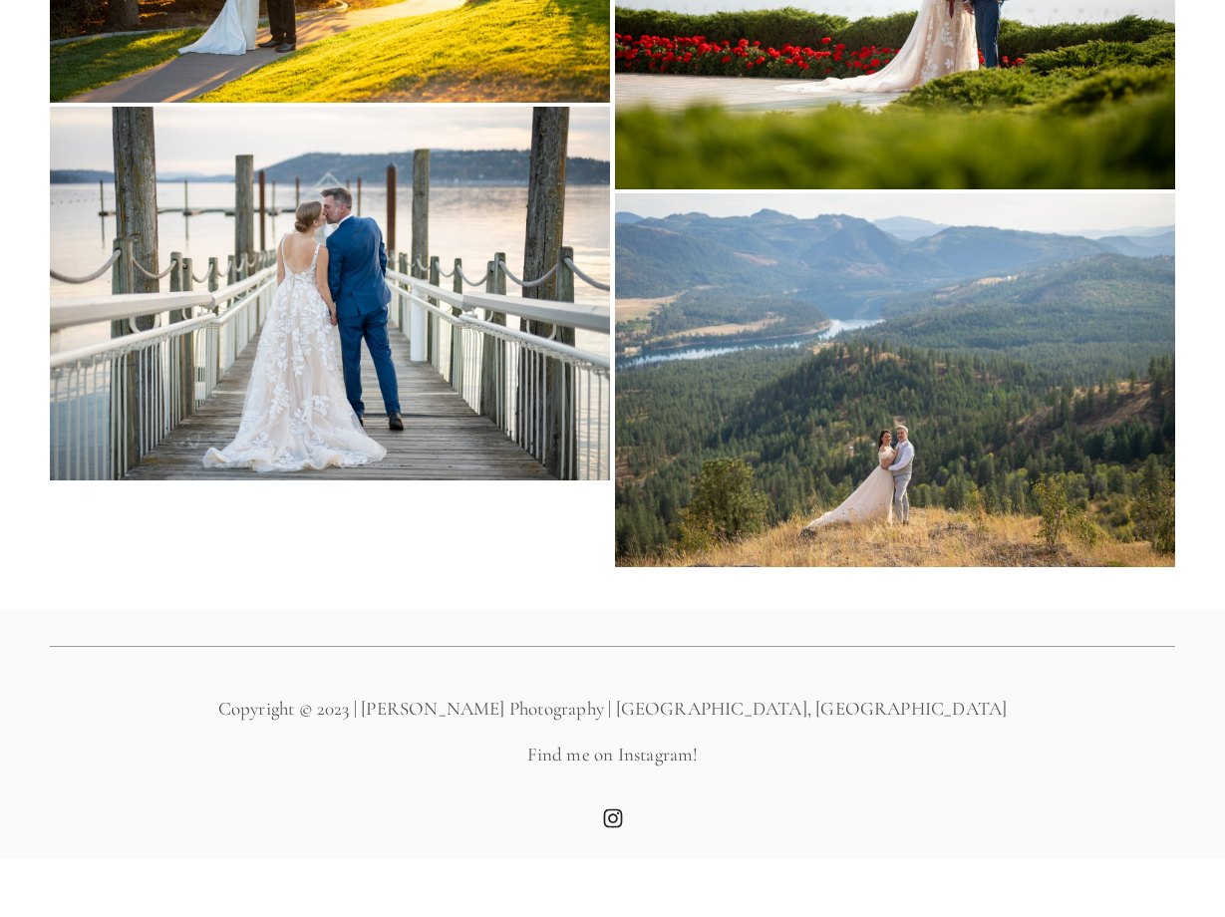
click at [614, 856] on use "Instagram" at bounding box center [613, 876] width 40 height 40
